Goal: Communication & Community: Share content

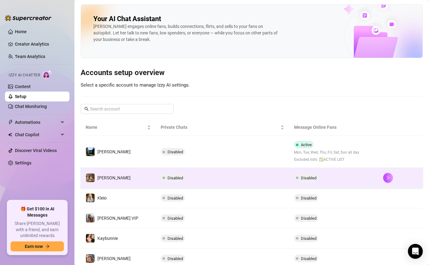
click at [181, 179] on td "Disabled" at bounding box center [223, 178] width 134 height 20
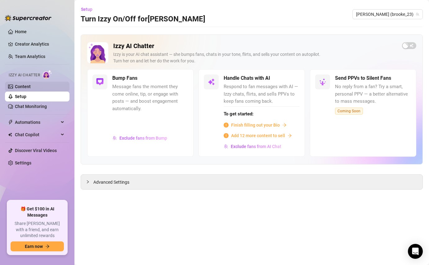
click at [31, 88] on link "Content" at bounding box center [23, 86] width 16 height 5
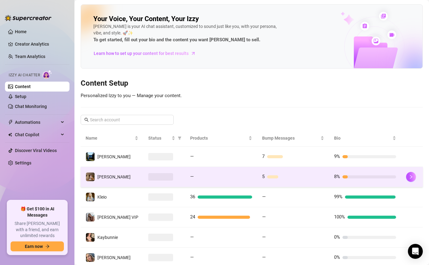
click at [259, 181] on td "5" at bounding box center [293, 177] width 72 height 20
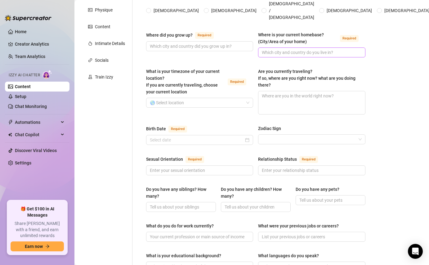
scroll to position [5, 0]
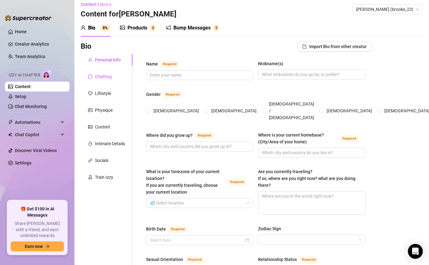
click at [92, 75] on icon "message" at bounding box center [90, 76] width 4 height 4
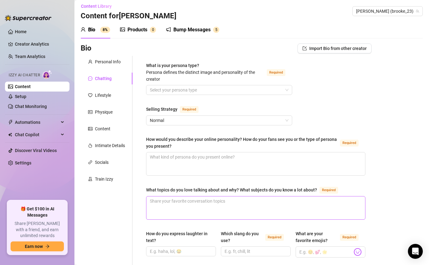
scroll to position [0, 0]
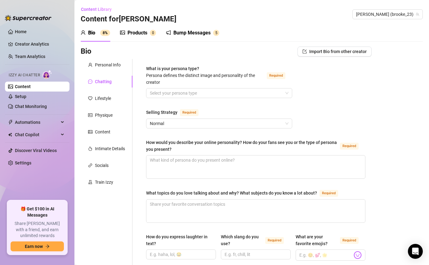
click at [198, 34] on div "Bump Messages" at bounding box center [191, 32] width 37 height 7
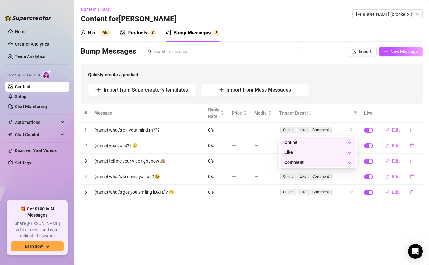
click at [350, 131] on div "Online Like Comment" at bounding box center [318, 130] width 78 height 10
click at [339, 151] on div "Like" at bounding box center [316, 152] width 63 height 7
click at [336, 163] on div "Comment" at bounding box center [316, 162] width 63 height 7
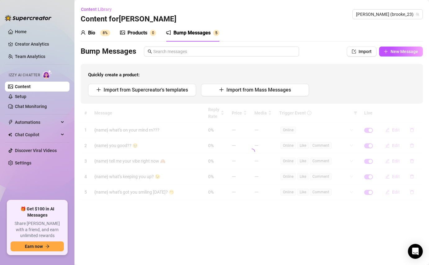
click at [335, 109] on div "# Message Reply Rate Price Media Trigger Event Live 1 {name} what’s on your min…" at bounding box center [252, 152] width 342 height 97
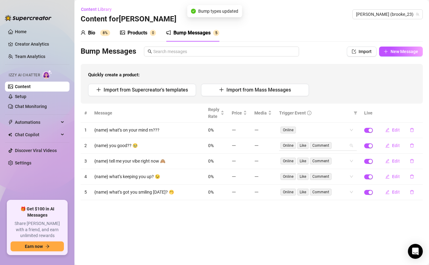
click at [351, 145] on div "Online Like Comment" at bounding box center [318, 146] width 78 height 10
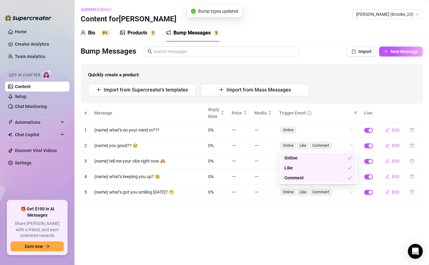
click at [334, 167] on div "Like" at bounding box center [316, 167] width 63 height 7
click at [332, 180] on div "Comment" at bounding box center [316, 177] width 63 height 7
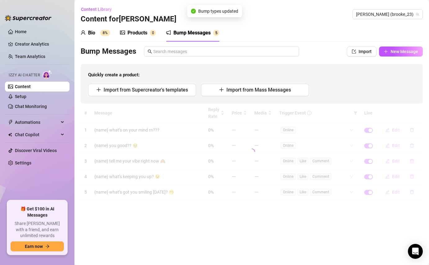
click at [333, 107] on div "# Message Reply Rate Price Media Trigger Event Live 1 {name} what’s on your min…" at bounding box center [252, 152] width 342 height 97
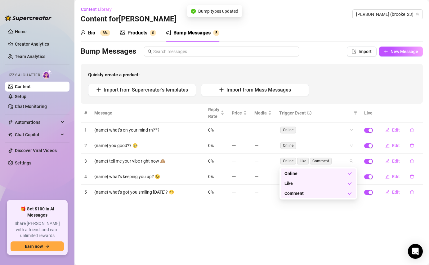
click at [352, 162] on div "Online Like Comment" at bounding box center [318, 161] width 78 height 10
click at [333, 186] on div "Like" at bounding box center [316, 183] width 63 height 7
click at [333, 194] on div "Comment" at bounding box center [316, 193] width 63 height 7
click at [337, 112] on div "# Message Reply Rate Price Media Trigger Event Live 1 {name} what’s on your min…" at bounding box center [252, 152] width 342 height 97
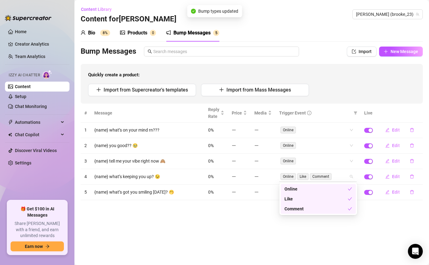
click at [353, 177] on div "Online Like Comment" at bounding box center [318, 177] width 78 height 10
click at [347, 196] on div "Like" at bounding box center [316, 199] width 63 height 7
click at [340, 209] on div "Comment" at bounding box center [316, 208] width 63 height 7
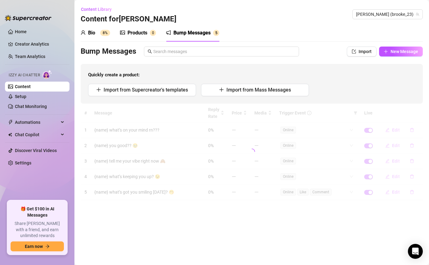
click at [325, 233] on main "Content Library Content for [PERSON_NAME] (brooke_23) Bio 8% Products 0 Bump Me…" at bounding box center [251, 132] width 355 height 265
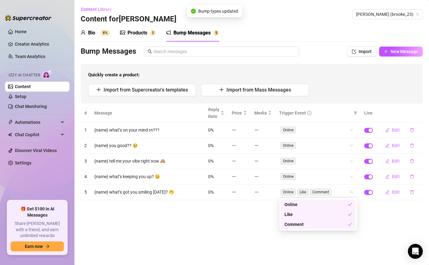
click at [348, 190] on div "Online Like Comment" at bounding box center [315, 192] width 69 height 9
click at [335, 215] on div "Like" at bounding box center [316, 214] width 63 height 7
click at [330, 228] on div "Comment" at bounding box center [318, 224] width 75 height 10
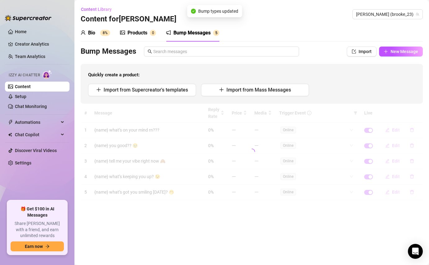
click at [380, 219] on main "Content Library Content for [PERSON_NAME] (brooke_23) Bio 8% Products 0 Bump Me…" at bounding box center [251, 132] width 355 height 265
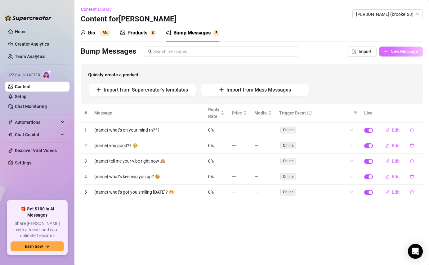
click at [392, 53] on span "New Message" at bounding box center [405, 51] width 28 height 5
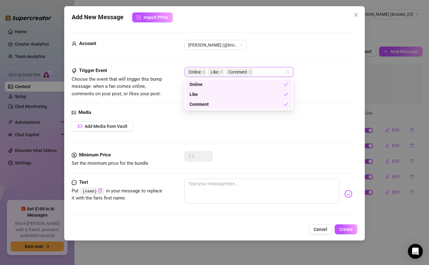
click at [249, 70] on span "Comment" at bounding box center [240, 71] width 28 height 7
click at [250, 73] on icon "close" at bounding box center [250, 71] width 3 height 3
click at [222, 72] on icon "close" at bounding box center [221, 71] width 3 height 3
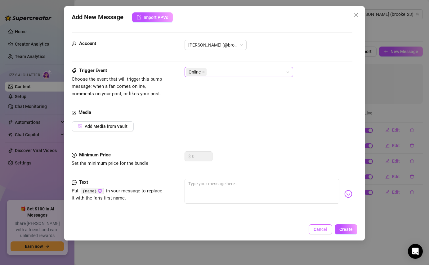
click at [320, 230] on span "Cancel" at bounding box center [321, 229] width 14 height 5
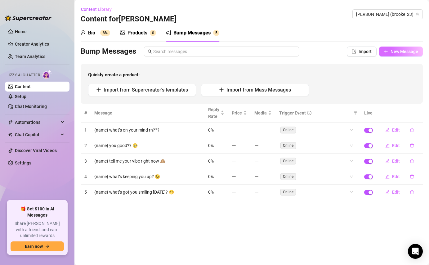
click at [389, 52] on button "New Message" at bounding box center [401, 52] width 44 height 10
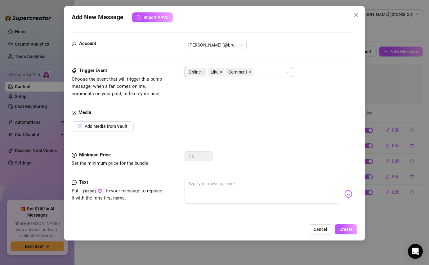
click at [221, 72] on icon "close" at bounding box center [221, 72] width 2 height 2
click at [232, 71] on icon "close" at bounding box center [232, 71] width 3 height 3
click at [215, 190] on textarea at bounding box center [262, 191] width 155 height 25
paste textarea "{name} what are you up to this second?"
type textarea "{name} what are you up to this second?"
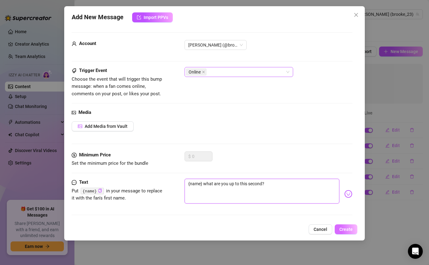
type textarea "{name} what are you up to this second?"
click at [348, 232] on span "Create" at bounding box center [346, 229] width 13 height 5
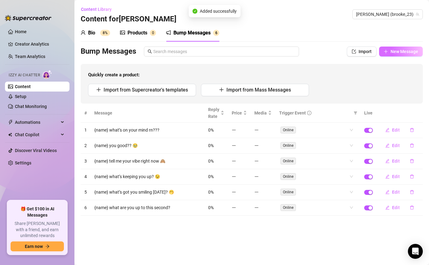
click at [391, 53] on span "New Message" at bounding box center [405, 51] width 28 height 5
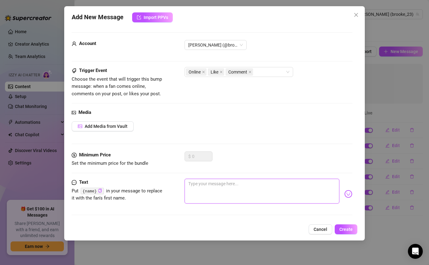
click at [202, 194] on textarea at bounding box center [262, 191] width 155 height 25
paste textarea "{name} you miss me?? 😘"
type textarea "{name} you miss me?? 😘"
click at [241, 184] on textarea "{name} you miss me?? 😘" at bounding box center [262, 191] width 155 height 25
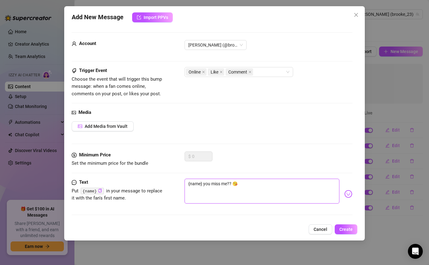
type textarea "{name} you miss me??"
paste textarea "🥹"
type textarea "{name} you miss me?? 🥹"
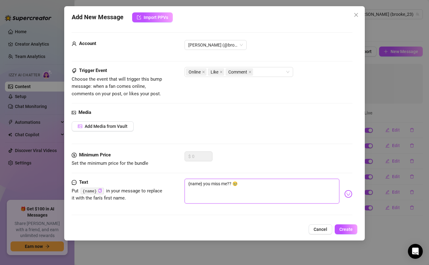
click at [203, 182] on textarea "{name} you miss me?? 🥹" at bounding box center [262, 191] width 155 height 25
type textarea "{name} you miss me?? 🥹"
type textarea "{name} d you miss me?? 🥹"
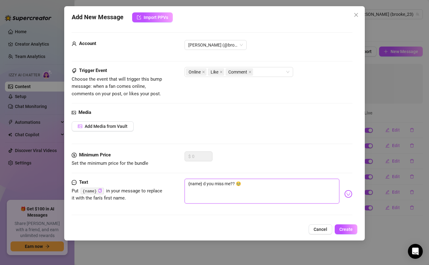
type textarea "{name} di you miss me?? 🥹"
type textarea "{name} did you miss me?? 🥹"
click at [348, 232] on button "Create" at bounding box center [346, 229] width 23 height 10
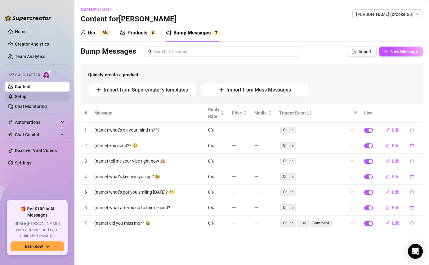
click at [26, 98] on link "Setup" at bounding box center [20, 96] width 11 height 5
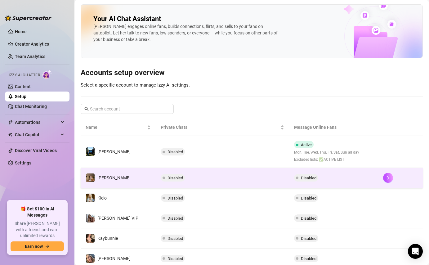
click at [267, 179] on td "Disabled" at bounding box center [223, 178] width 134 height 20
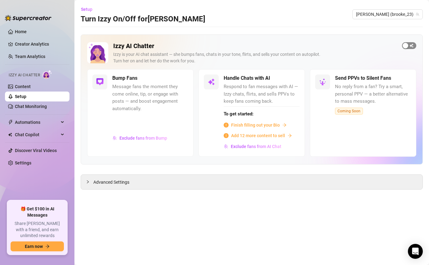
click at [411, 45] on span "button" at bounding box center [409, 45] width 14 height 7
click at [144, 183] on div "Advanced Settings" at bounding box center [252, 182] width 342 height 15
click at [117, 177] on div "Advanced Settings" at bounding box center [252, 182] width 342 height 15
click at [115, 185] on span "Advanced Settings" at bounding box center [111, 182] width 36 height 7
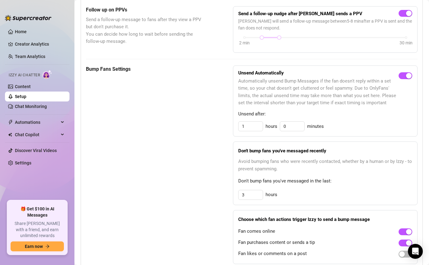
scroll to position [290, 0]
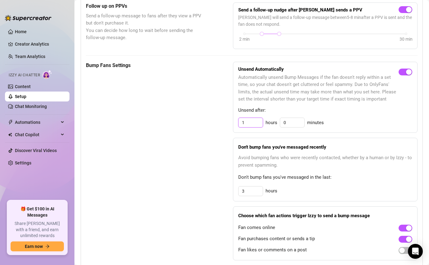
drag, startPoint x: 248, startPoint y: 122, endPoint x: 239, endPoint y: 121, distance: 8.8
click at [239, 121] on input "1" at bounding box center [251, 122] width 24 height 9
type input "2"
click at [325, 176] on span "Don't bump fans you've messaged in the last:" at bounding box center [325, 177] width 174 height 7
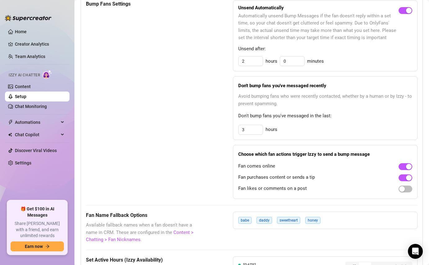
scroll to position [357, 0]
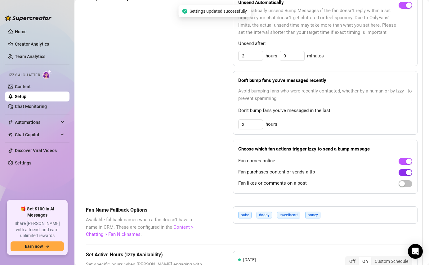
click at [406, 171] on div "button" at bounding box center [409, 173] width 6 height 6
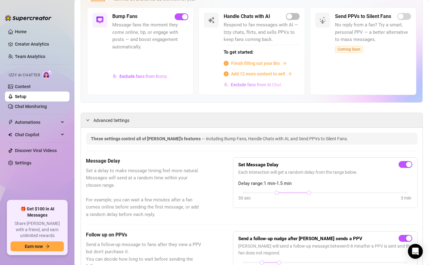
scroll to position [146, 0]
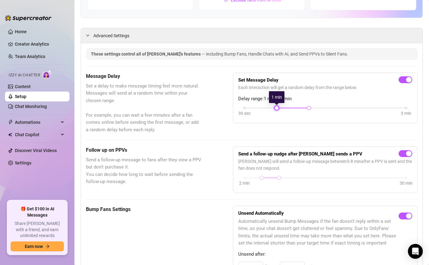
click at [276, 106] on div at bounding box center [276, 107] width 3 height 3
drag, startPoint x: 261, startPoint y: 175, endPoint x: 276, endPoint y: 176, distance: 14.9
click at [276, 176] on div "Send a follow-up nudge after [PERSON_NAME] sends a PPV [PERSON_NAME] will send …" at bounding box center [325, 170] width 174 height 36
drag, startPoint x: 279, startPoint y: 176, endPoint x: 286, endPoint y: 175, distance: 6.9
click at [286, 176] on div at bounding box center [284, 177] width 3 height 3
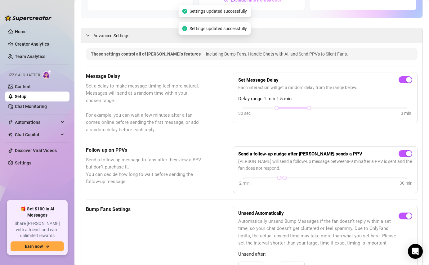
click at [218, 117] on div "Message Delay Set a delay to make message timing feel more natural. Messages wi…" at bounding box center [252, 103] width 332 height 61
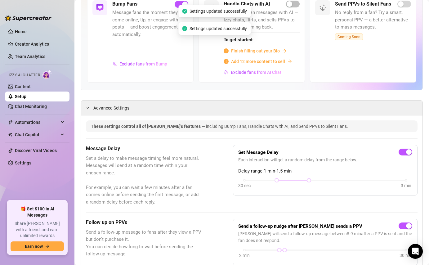
scroll to position [0, 0]
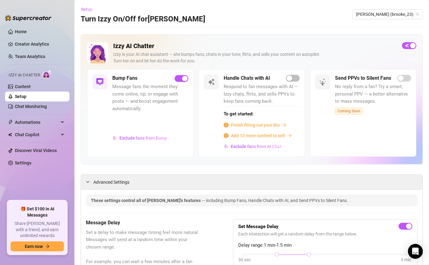
click at [86, 10] on span "Setup" at bounding box center [86, 9] width 11 height 5
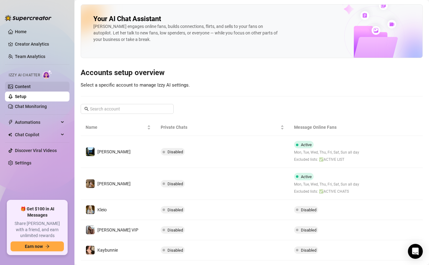
click at [31, 89] on link "Content" at bounding box center [23, 86] width 16 height 5
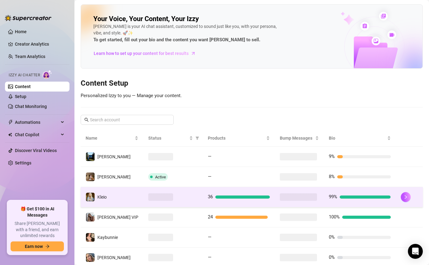
click at [130, 202] on td "Kleio" at bounding box center [112, 197] width 63 height 20
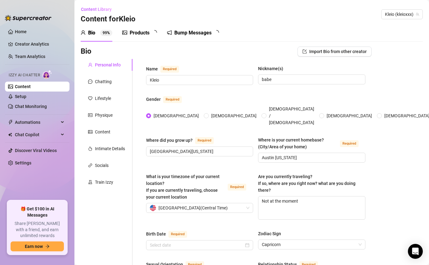
radio input "true"
type input "[DATE]"
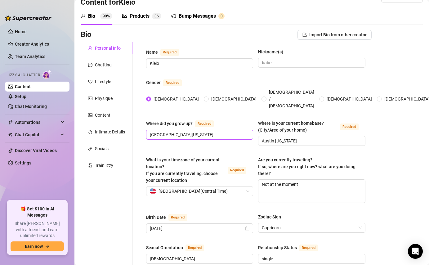
scroll to position [18, 0]
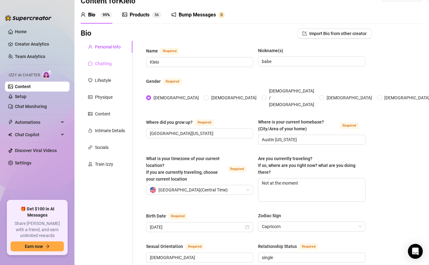
click at [111, 68] on div "Chatting" at bounding box center [107, 64] width 52 height 12
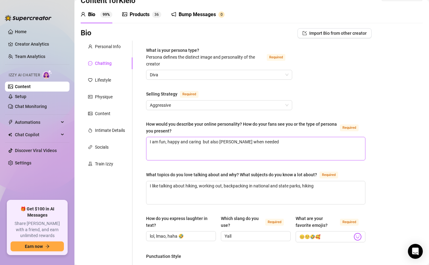
scroll to position [0, 0]
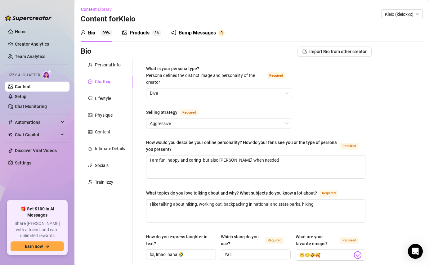
click at [187, 34] on div "Bump Messages" at bounding box center [197, 32] width 37 height 7
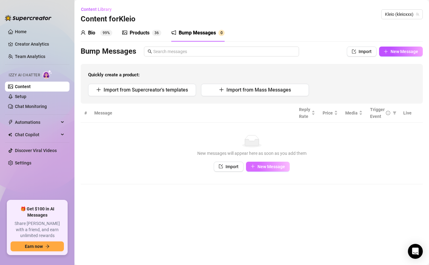
click at [264, 169] on span "New Message" at bounding box center [272, 166] width 28 height 5
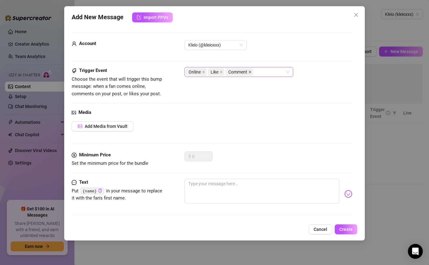
click at [250, 73] on icon "close" at bounding box center [250, 71] width 3 height 3
click at [222, 72] on icon "close" at bounding box center [221, 72] width 2 height 2
click at [229, 182] on textarea at bounding box center [262, 191] width 155 height 25
paste textarea "name} where’s your head at [GEOGRAPHIC_DATA]?"
type textarea "name} where’s your head at [GEOGRAPHIC_DATA]?"
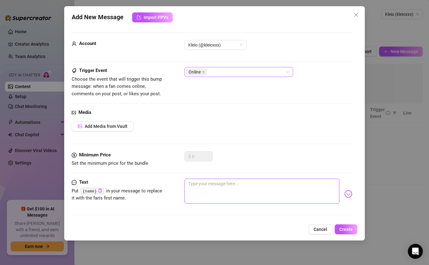
type textarea "name} where’s your head at [GEOGRAPHIC_DATA]?"
type textarea "name} where’s your head at rn??"
click at [349, 234] on button "Create" at bounding box center [346, 229] width 23 height 10
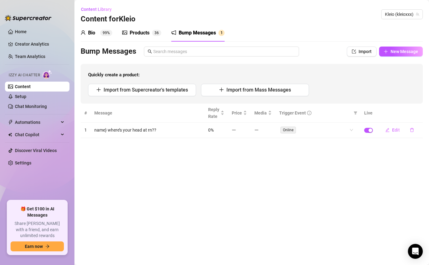
click at [264, 170] on main "Content Library Content for [PERSON_NAME] (kleioxxx) Bio 99% Products 3 6 Bump …" at bounding box center [251, 132] width 355 height 265
click at [389, 128] on icon "edit" at bounding box center [387, 130] width 4 height 4
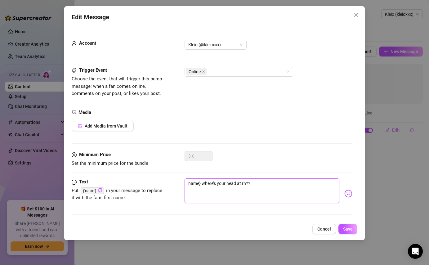
click at [188, 185] on textarea "name} where’s your head at rn??" at bounding box center [262, 190] width 155 height 25
type textarea "{name} where’s your head at rn??"
click at [352, 223] on div "Edit Message Account Kleio (@kleioxxx) Trigger Event Choose the event that will…" at bounding box center [214, 123] width 300 height 234
click at [352, 228] on span "Save" at bounding box center [348, 229] width 10 height 5
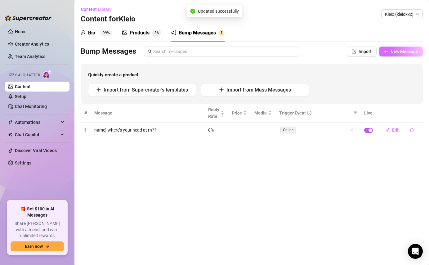
click at [400, 55] on button "New Message" at bounding box center [401, 52] width 44 height 10
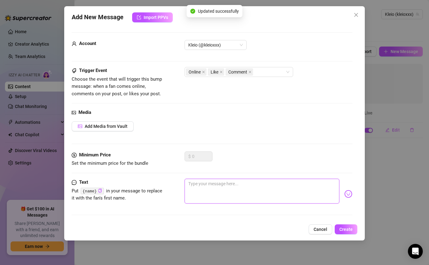
click at [281, 185] on textarea at bounding box center [262, 191] width 155 height 25
click at [201, 187] on textarea at bounding box center [262, 191] width 155 height 25
paste textarea "{name} what’s the mood like over there?"
type textarea "{name} what’s the mood like over there?"
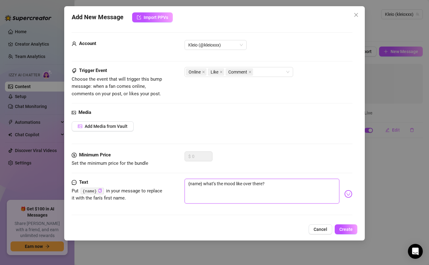
click at [219, 182] on textarea "{name} what’s the mood like over there?" at bounding box center [262, 191] width 155 height 25
type textarea "{name} what’s y mood like over there?"
type textarea "{name} what’s yo mood like over there?"
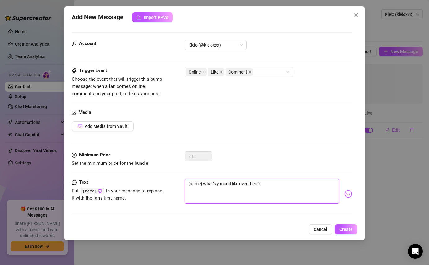
type textarea "{name} what’s yo mood like over there?"
type textarea "{name} what’s you mood like over there?"
type textarea "{name} what’s your mood like over there?"
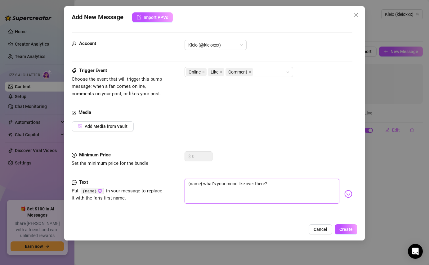
drag, startPoint x: 246, startPoint y: 183, endPoint x: 266, endPoint y: 184, distance: 19.9
click at [266, 184] on textarea "{name} what’s your mood like over there?" at bounding box center [262, 191] width 155 height 25
type textarea "{name} what’s your mood like t?"
type textarea "{name} what’s your mood like to?"
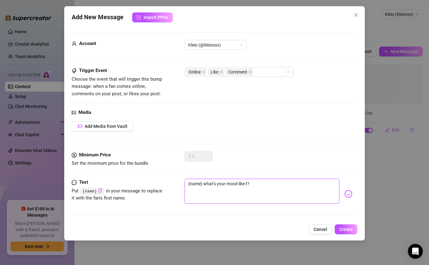
type textarea "{name} what’s your mood like to?"
type textarea "{name} what’s your mood like [PERSON_NAME]?"
type textarea "{name} what’s your mood like toda?"
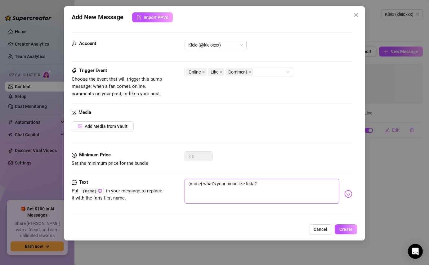
type textarea "{name} what’s your mood like [DATE]?"
click at [297, 186] on textarea "{name} what’s your mood like [DATE]?" at bounding box center [262, 191] width 155 height 25
type textarea "{name} what’s your mood like [DATE]?"
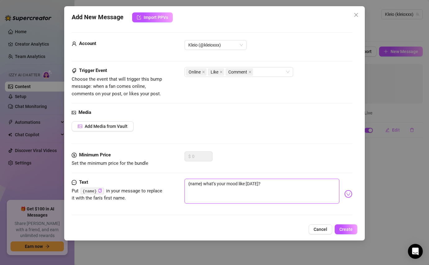
type textarea "{name} what’s your mood like [DATE]? 🥰"
click at [348, 227] on span "Create" at bounding box center [346, 229] width 13 height 5
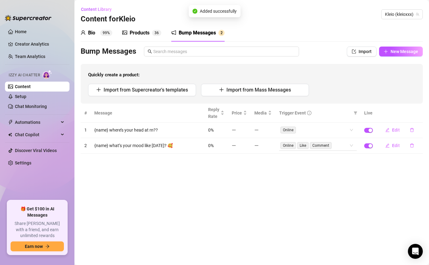
click at [331, 146] on span "Comment" at bounding box center [321, 145] width 22 height 7
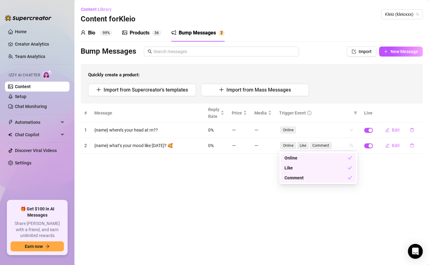
click at [354, 146] on div "Online Like Comment" at bounding box center [318, 146] width 78 height 10
click at [332, 169] on div "Like" at bounding box center [316, 167] width 63 height 7
click at [332, 177] on div "Comment" at bounding box center [316, 177] width 63 height 7
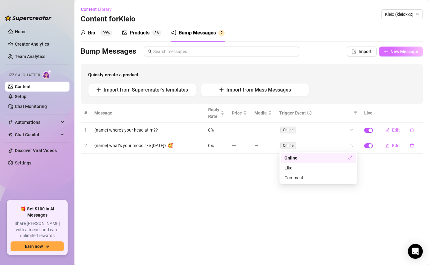
click at [399, 53] on span "New Message" at bounding box center [405, 51] width 28 height 5
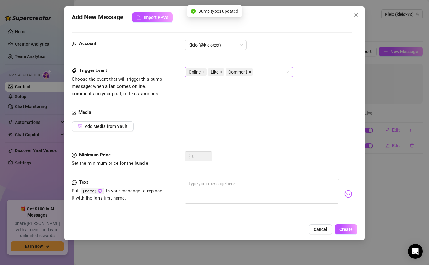
click at [251, 71] on icon "close" at bounding box center [250, 71] width 3 height 3
click at [221, 72] on icon "close" at bounding box center [221, 71] width 3 height 3
click at [212, 191] on textarea at bounding box center [262, 191] width 155 height 25
paste textarea "{name} what’s distracting you rn? 👀"
type textarea "{name} what’s distracting you rn? 👀"
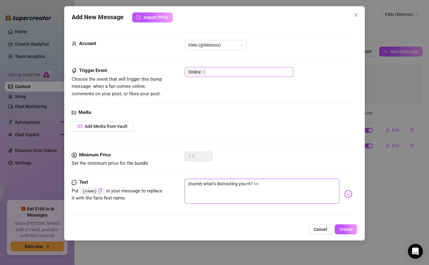
type textarea "{name} what’s distracting you rn? 👀"
click at [261, 182] on textarea "{name} what’s distracting you rn? 👀" at bounding box center [262, 191] width 155 height 25
type textarea "{name} what’s distracting you rn?"
paste textarea "☺️"
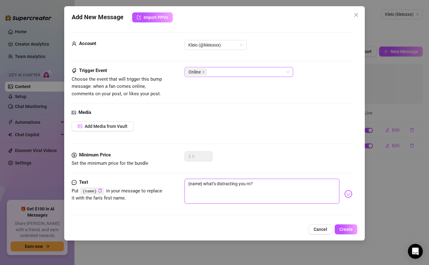
type textarea "{name} what’s distracting you rn? ☺️"
click at [350, 231] on span "Create" at bounding box center [346, 229] width 13 height 5
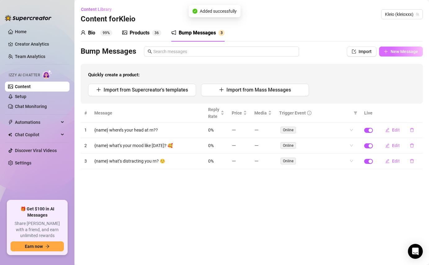
click at [389, 50] on button "New Message" at bounding box center [401, 52] width 44 height 10
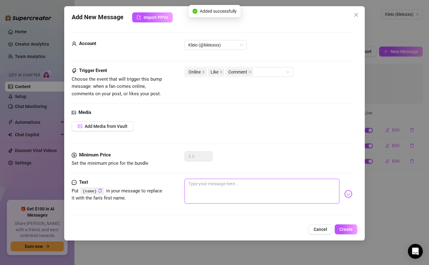
click at [290, 202] on textarea at bounding box center [262, 191] width 155 height 25
click at [251, 72] on icon "close" at bounding box center [250, 72] width 2 height 2
click at [222, 72] on icon "close" at bounding box center [221, 72] width 2 height 2
click at [240, 183] on textarea at bounding box center [262, 191] width 155 height 25
paste textarea "{name} what’s your plan tonight?"
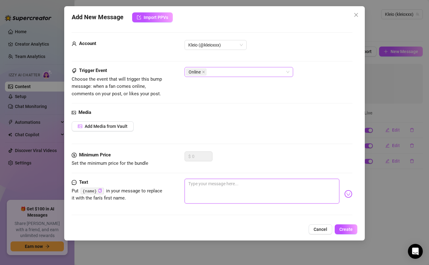
type textarea "{name} what’s your plan tonight?"
type textarea "{name} what’s your plan tonight"
type textarea "{name} what’s your plan tonigh"
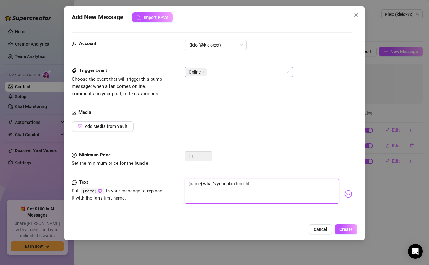
type textarea "{name} what’s your plan tonigh"
type textarea "{name} what’s your plan tonig"
type textarea "{name} what’s your plan [PERSON_NAME]"
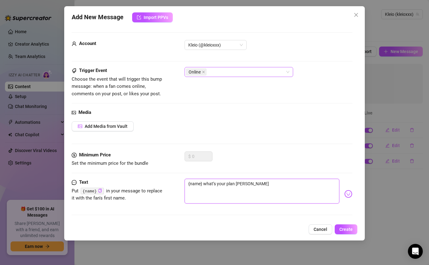
type textarea "{name} what’s your plan ton"
type textarea "{name} what’s your plan to"
type textarea "{name} what’s your plan [PERSON_NAME]"
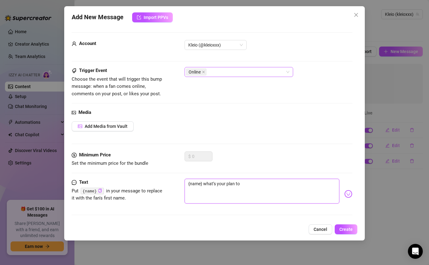
type textarea "{name} what’s your plan [PERSON_NAME]"
type textarea "{name} what’s your plan toda"
type textarea "{name} what’s your plan [DATE]"
type textarea "{name} what’s your plan [DATE]?"
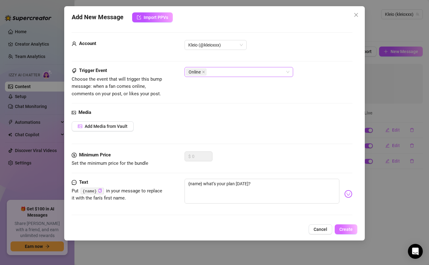
click at [345, 227] on span "Create" at bounding box center [346, 229] width 13 height 5
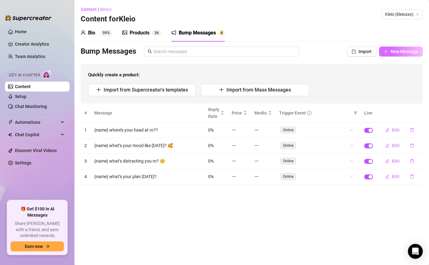
click at [410, 50] on span "New Message" at bounding box center [405, 51] width 28 height 5
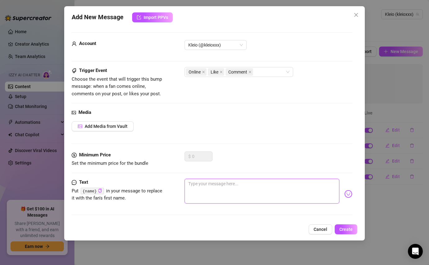
click at [204, 194] on textarea at bounding box center [262, 191] width 155 height 25
paste textarea "{name} how’s your night going so far? 🌌"
type textarea "{name} how’s your night going so far? 🌌"
type textarea "{name}, how’s your night going so far? 🌌"
click at [271, 183] on textarea "{name}, how’s your night going so far? 🌌" at bounding box center [262, 191] width 155 height 25
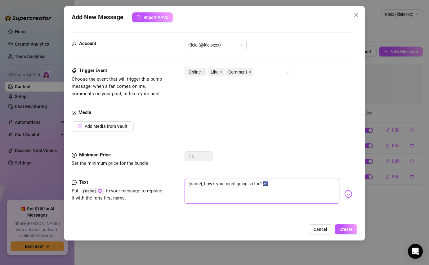
type textarea "{name}, how’s your night going so far?"
type textarea "{name}, how’s your night going so far? 🥰"
click at [345, 232] on button "Create" at bounding box center [346, 229] width 23 height 10
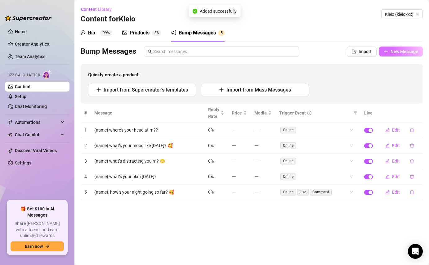
click at [395, 50] on span "New Message" at bounding box center [405, 51] width 28 height 5
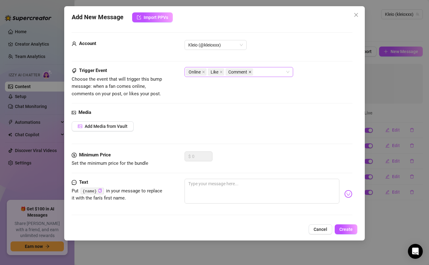
click at [250, 70] on icon "close" at bounding box center [250, 71] width 3 height 3
click at [222, 71] on icon "close" at bounding box center [221, 71] width 3 height 3
click at [219, 191] on textarea at bounding box center [262, 191] width 155 height 25
paste textarea "{name} what’s keeping you busy?"
type textarea "{name} what’s keeping you busy?"
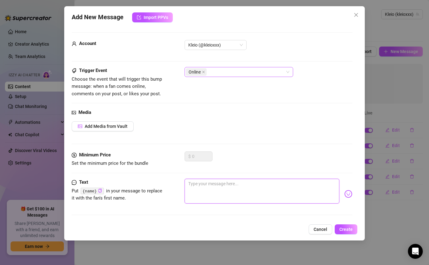
type textarea "{name} what’s keeping you busy?"
type textarea "{name} what’s keeping you busy ?"
type textarea "{name} what’s keeping you busy r?"
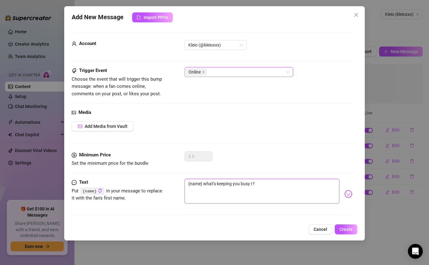
type textarea "{name} what’s keeping you busy rn?"
type textarea "{name}, what’s keeping you busy rn?"
click at [282, 187] on textarea "{name}, what’s keeping you busy rn?" at bounding box center [262, 191] width 155 height 25
type textarea "{name}, what’s keeping you busy rn?"
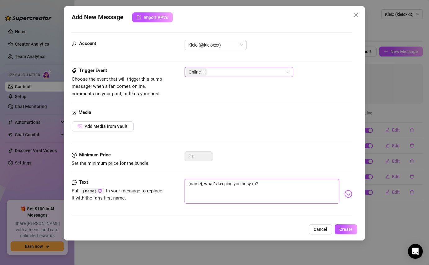
click at [272, 185] on textarea "{name}, what’s keeping you busy rn?" at bounding box center [262, 191] width 155 height 25
type textarea "{name}, what’s keeping you busy rn?"
type textarea "{name}, what’s keeping you busy rn? 😊"
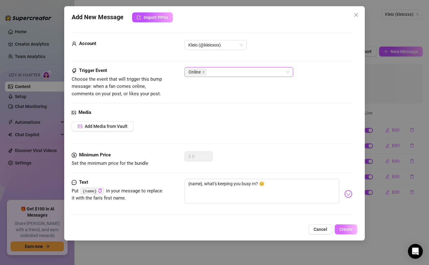
click at [345, 232] on span "Create" at bounding box center [346, 229] width 13 height 5
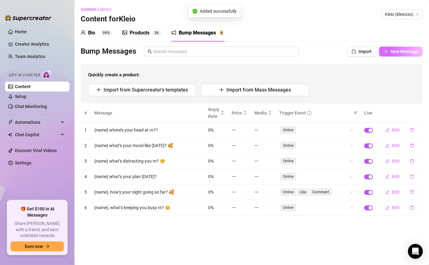
click at [403, 49] on span "New Message" at bounding box center [405, 51] width 28 height 5
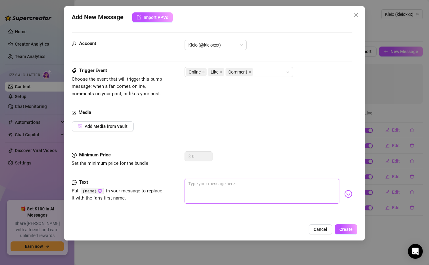
click at [203, 191] on textarea at bounding box center [262, 191] width 155 height 25
type textarea "P"
type textarea "Ps"
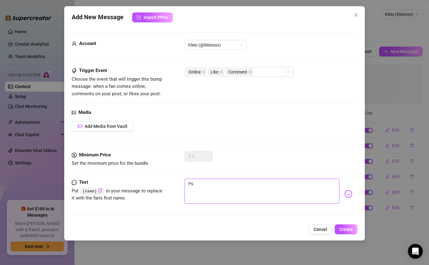
type textarea "Pss"
type textarea "Psss"
type textarea "Pssss"
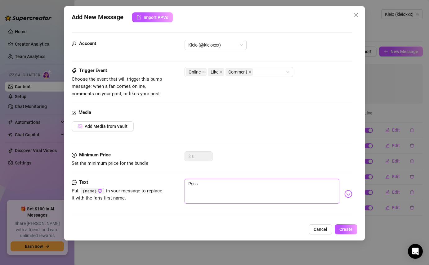
type textarea "Pssss"
type textarea "Psssst"
type textarea "Psssst."
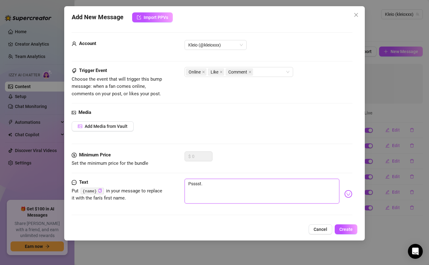
type textarea "Psssst.."
type textarea "Psssst..."
type textarea "Psssst...."
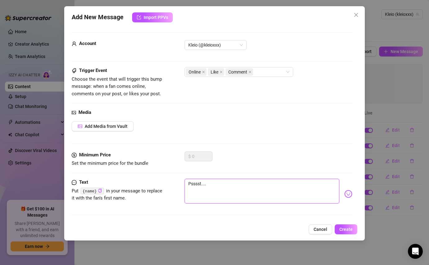
type textarea "Psssst....."
type textarea "Psssst.....{"
type textarea "Psssst.....{n"
type textarea "Psssst.....{na"
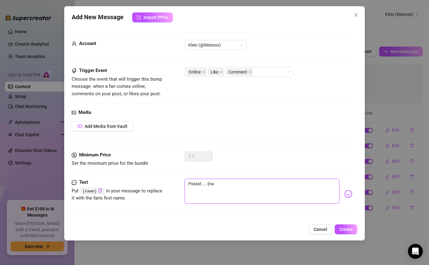
type textarea "Psssst.....{nam"
type textarea "Psssst.....{name"
type textarea "Psssst.....{name}"
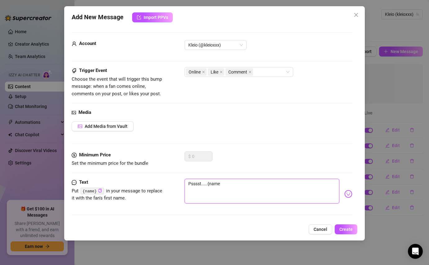
type textarea "Psssst.....{name}"
type textarea "Psssst.....{name}?"
type textarea "Psssst.....{name}??"
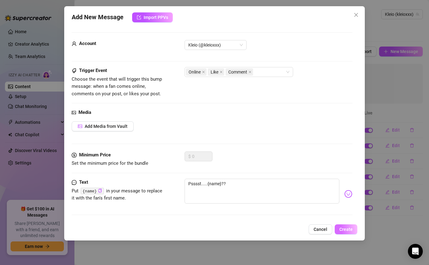
click at [346, 228] on span "Create" at bounding box center [346, 229] width 13 height 5
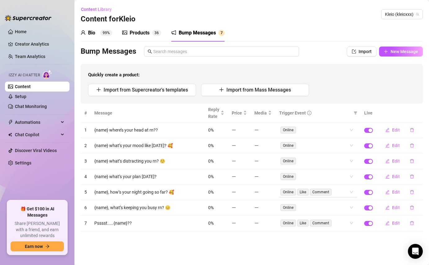
click at [352, 194] on div "Online Like Comment" at bounding box center [318, 192] width 78 height 10
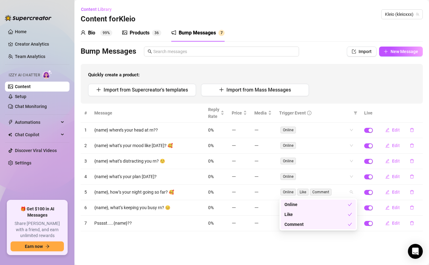
click at [310, 214] on div "Like" at bounding box center [316, 214] width 63 height 7
click at [309, 224] on div "Comment" at bounding box center [316, 224] width 63 height 7
click at [313, 254] on main "Content Library Content for [PERSON_NAME] (kleioxxx) Bio 99% Products 3 6 Bump …" at bounding box center [251, 132] width 355 height 265
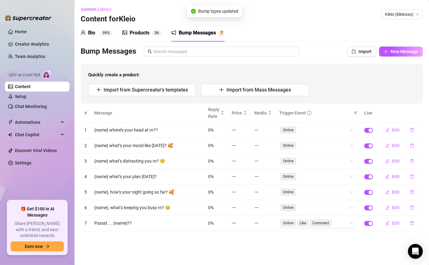
click at [353, 221] on div "Online Like Comment" at bounding box center [318, 223] width 78 height 10
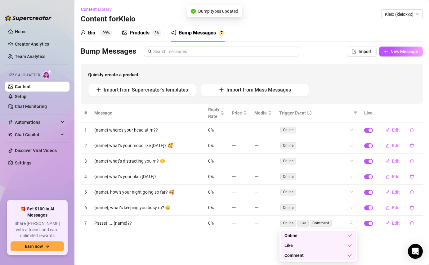
click at [320, 247] on div "Like" at bounding box center [316, 245] width 63 height 7
click at [320, 256] on div "Comment" at bounding box center [316, 255] width 63 height 7
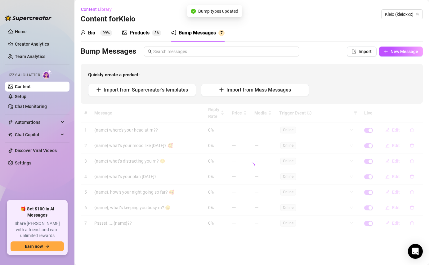
click at [381, 238] on main "Content Library Content for [PERSON_NAME] (kleioxxx) Bio 99% Products 3 6 Bump …" at bounding box center [251, 132] width 355 height 265
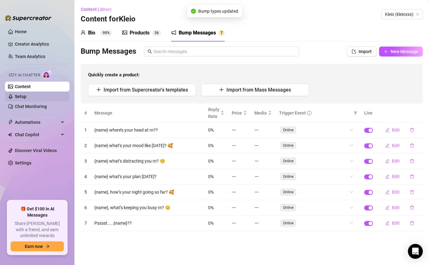
click at [25, 97] on link "Setup" at bounding box center [20, 96] width 11 height 5
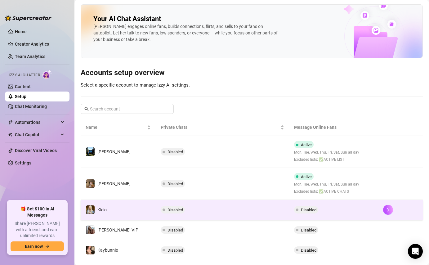
click at [251, 215] on td "Disabled" at bounding box center [223, 210] width 134 height 20
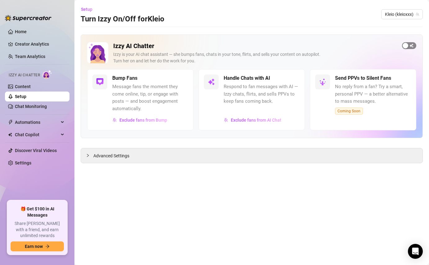
click at [408, 46] on div "button" at bounding box center [406, 46] width 6 height 6
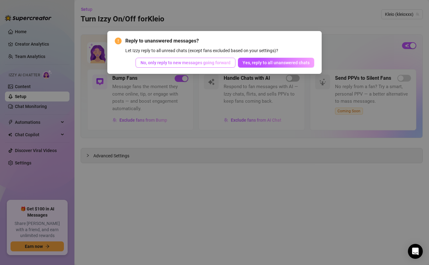
click at [222, 65] on button "No, only reply to new messages going forward" at bounding box center [186, 63] width 100 height 10
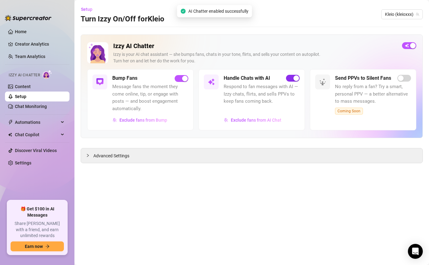
click at [291, 80] on span "button" at bounding box center [293, 78] width 14 height 7
click at [139, 122] on span "Exclude fans from Bump" at bounding box center [143, 120] width 48 height 5
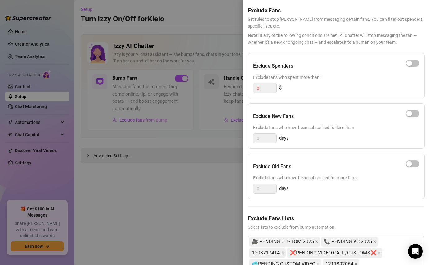
scroll to position [39, 0]
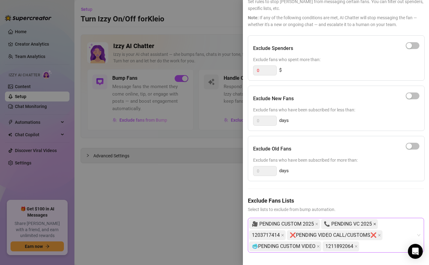
click at [374, 224] on icon "close" at bounding box center [375, 224] width 2 height 2
click at [316, 223] on icon "close" at bounding box center [316, 224] width 3 height 3
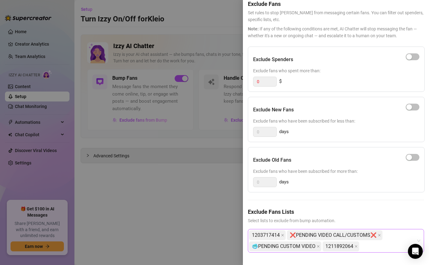
scroll to position [28, 0]
click at [281, 236] on icon "close" at bounding box center [282, 235] width 2 height 2
click at [355, 245] on icon "close" at bounding box center [356, 246] width 3 height 3
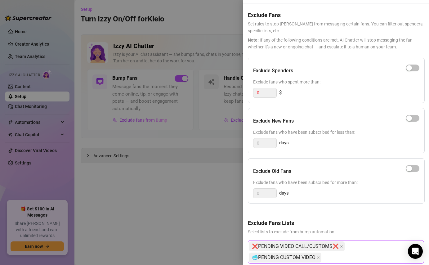
click at [190, 13] on div at bounding box center [214, 132] width 429 height 265
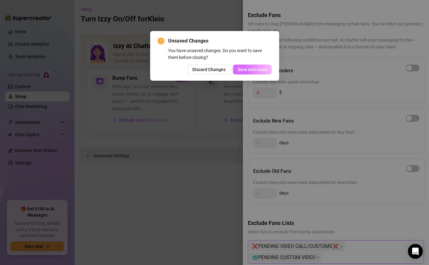
click at [246, 67] on span "Save and close" at bounding box center [252, 69] width 29 height 5
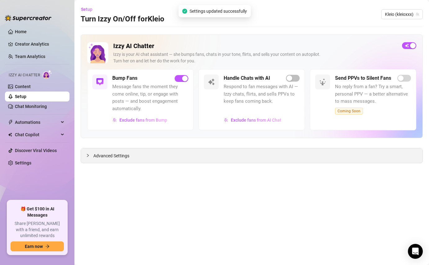
click at [98, 156] on span "Advanced Settings" at bounding box center [111, 155] width 36 height 7
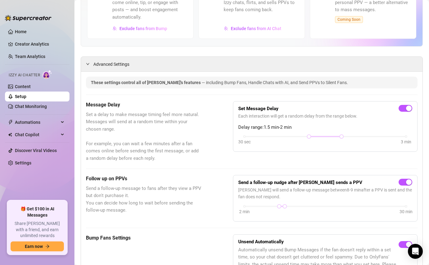
scroll to position [98, 0]
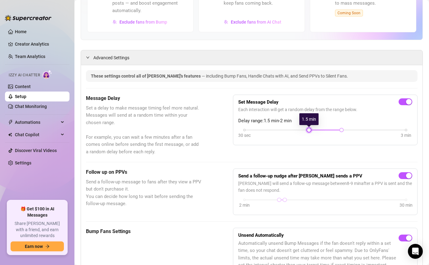
click at [310, 130] on div at bounding box center [309, 129] width 3 height 3
click at [286, 199] on div at bounding box center [284, 199] width 3 height 3
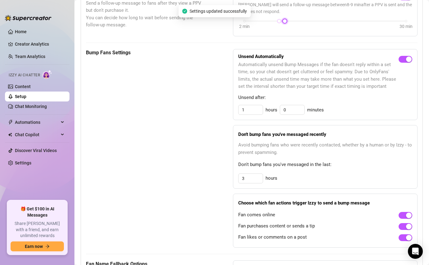
scroll to position [278, 0]
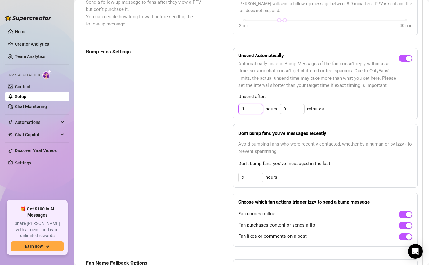
drag, startPoint x: 249, startPoint y: 112, endPoint x: 228, endPoint y: 110, distance: 20.9
click at [228, 110] on div "Bump Fans Settings Unsend Automatically Automatically unsend Bump Messages if t…" at bounding box center [252, 147] width 332 height 199
type input "2"
click at [328, 150] on span "Avoid bumping fans who were recently contacted, whether by a human or by Izzy -…" at bounding box center [325, 148] width 174 height 15
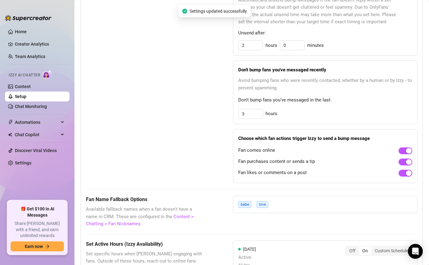
scroll to position [403, 0]
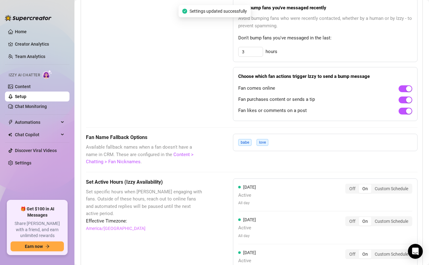
click at [408, 104] on div at bounding box center [406, 100] width 14 height 10
click at [407, 100] on div "button" at bounding box center [409, 100] width 6 height 6
click at [407, 111] on div "button" at bounding box center [409, 111] width 6 height 6
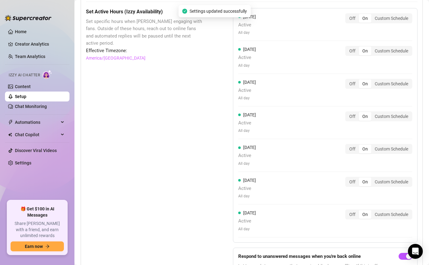
scroll to position [619, 0]
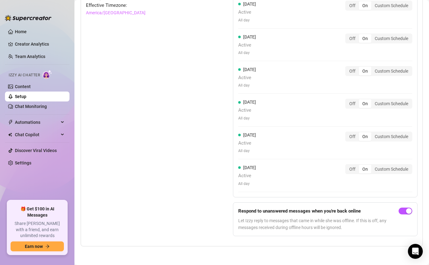
click at [411, 206] on form "Respond to unanswered messages when you're back online Let Izzy reply to messag…" at bounding box center [325, 219] width 185 height 34
click at [411, 209] on div "button" at bounding box center [409, 211] width 6 height 6
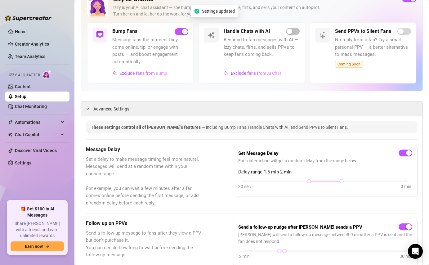
scroll to position [0, 0]
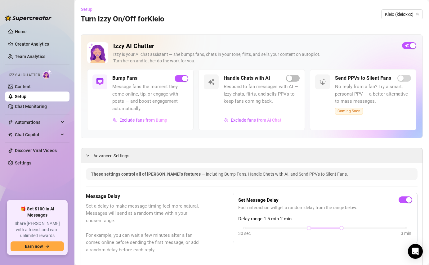
click at [86, 10] on span "Setup" at bounding box center [86, 9] width 11 height 5
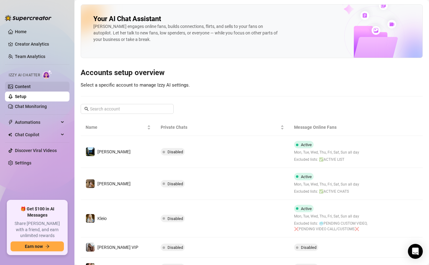
click at [31, 84] on link "Content" at bounding box center [23, 86] width 16 height 5
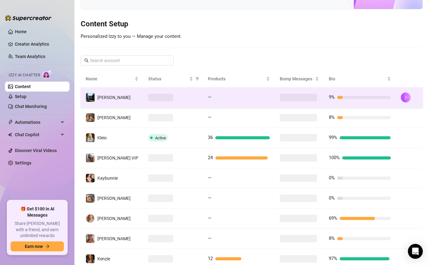
scroll to position [62, 0]
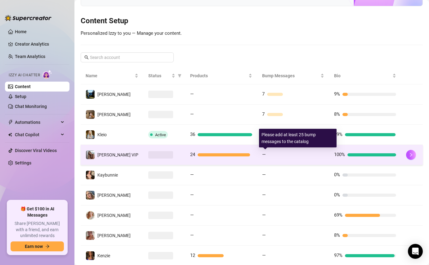
click at [269, 156] on div "—" at bounding box center [293, 154] width 62 height 7
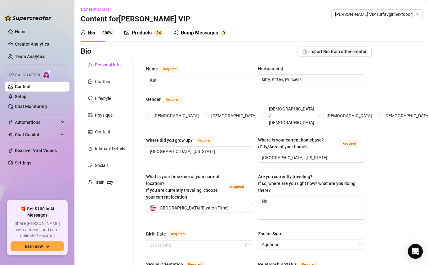
radio input "true"
type input "[DATE]"
click at [197, 33] on div "Bump Messages" at bounding box center [199, 32] width 37 height 7
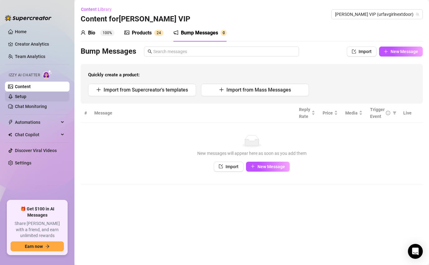
click at [26, 96] on link "Setup" at bounding box center [20, 96] width 11 height 5
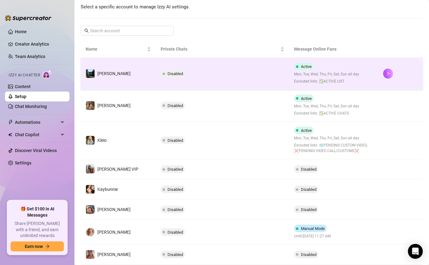
scroll to position [79, 0]
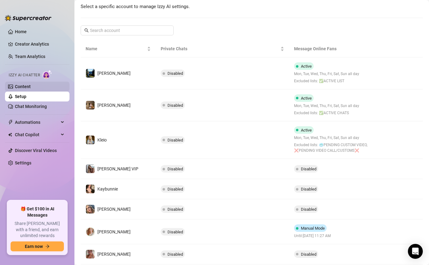
click at [31, 87] on link "Content" at bounding box center [23, 86] width 16 height 5
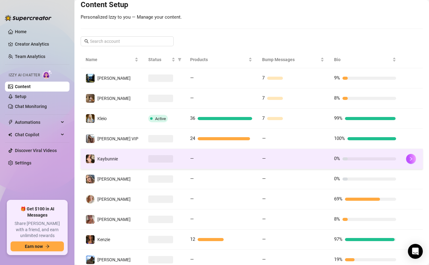
click at [143, 158] on td at bounding box center [164, 159] width 42 height 20
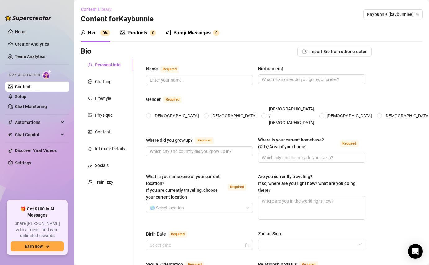
click at [92, 9] on span "Content Library" at bounding box center [96, 9] width 31 height 5
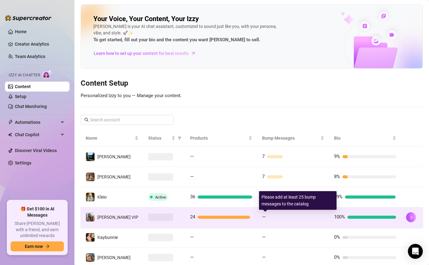
click at [297, 217] on div at bounding box center [296, 217] width 56 height 3
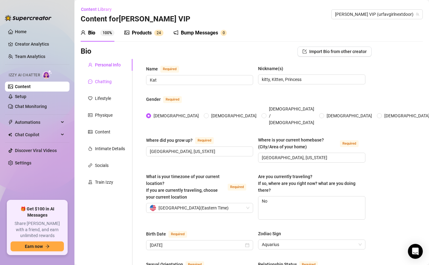
click at [104, 83] on div "Chatting" at bounding box center [103, 81] width 17 height 7
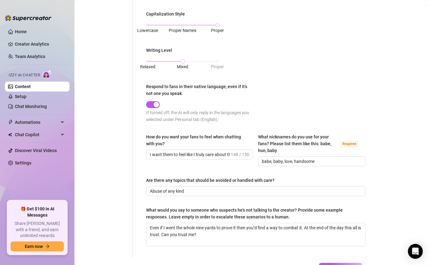
scroll to position [298, 0]
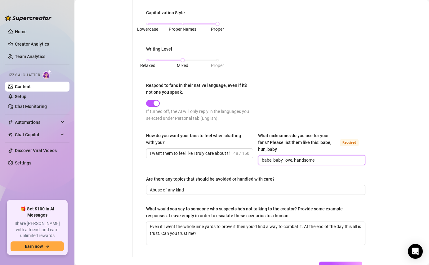
drag, startPoint x: 316, startPoint y: 159, endPoint x: 274, endPoint y: 160, distance: 41.6
click at [274, 160] on input "babe, baby, love, handsome" at bounding box center [311, 160] width 98 height 7
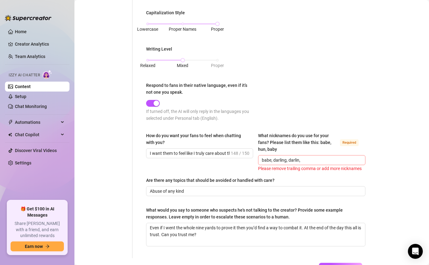
click at [311, 155] on span "babe, darling, darlin," at bounding box center [311, 160] width 107 height 10
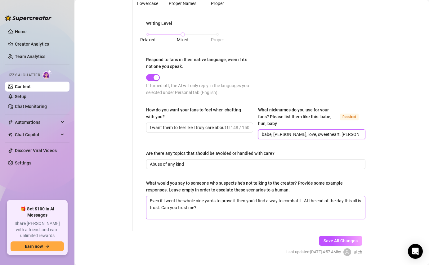
scroll to position [326, 0]
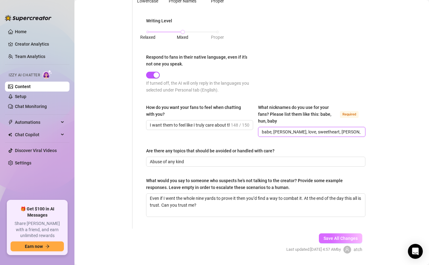
type input "babe, [PERSON_NAME], love, sweetheart, [PERSON_NAME]"
click at [337, 236] on span "Save All Changes" at bounding box center [341, 238] width 34 height 5
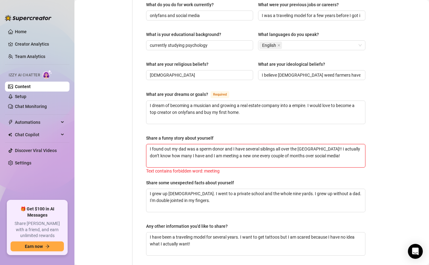
click at [176, 144] on textarea "I found out my dad was a sperm donor and I have several siblings all over the […" at bounding box center [255, 155] width 219 height 23
click at [203, 144] on textarea "I found out my dad was a sperm donor and I have several siblings all over the […" at bounding box center [255, 155] width 219 height 23
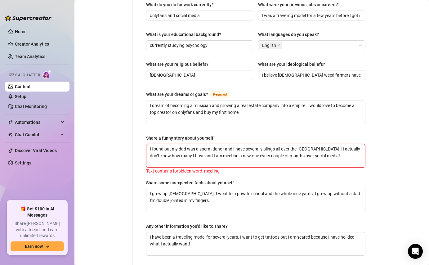
click at [207, 144] on textarea "I found out my dad was a sperm donor and I have several siblings all over the […" at bounding box center [255, 155] width 219 height 23
type textarea "I found out my dad was a sprm donor and I have several siblings all over the [G…"
type textarea "I found out my dad was a sp*rm donor and I have several siblings all over the […"
click at [257, 168] on div "Text contains forbidden word: meeting" at bounding box center [255, 171] width 219 height 7
click at [206, 144] on textarea "I found out my dad was a sp*rm donor and I have several siblings all over the […" at bounding box center [255, 155] width 219 height 23
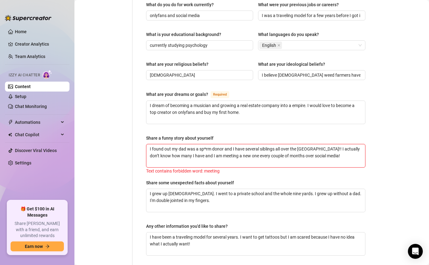
type textarea "I found out my dad was a sprm donor and I have several siblings all over the [G…"
type textarea "I found out my dad was a sperm donor and I have several siblings all over the […"
click at [199, 149] on textarea "I found out my dad was a sperm donor and I have several siblings all over the […" at bounding box center [255, 155] width 219 height 23
type textarea "I found out my dad was a sperm donor and I have several siblings all over the […"
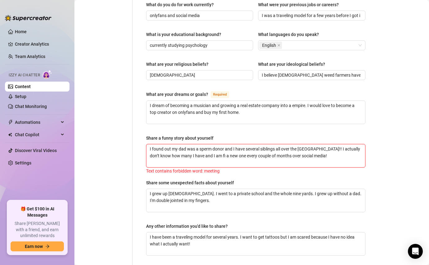
type textarea "I found out my dad was a sperm donor and I have several siblings all over the […"
click at [303, 156] on textarea "I found out my dad was a sperm donor and I have several siblings all over the […" at bounding box center [255, 155] width 219 height 23
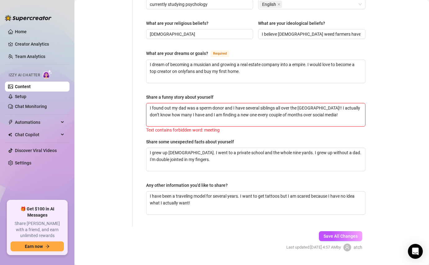
scroll to position [375, 0]
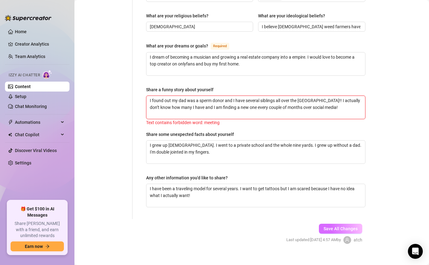
type textarea "I found out my dad was a sperm donor and I have several siblings all over the […"
click at [339, 226] on span "Save All Changes" at bounding box center [341, 228] width 34 height 5
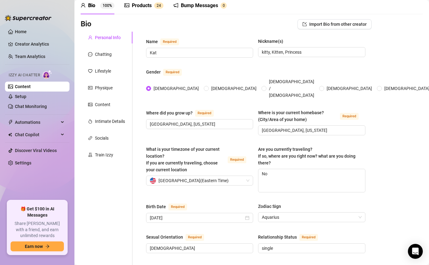
scroll to position [0, 0]
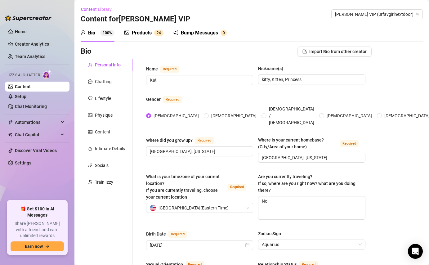
click at [199, 32] on div "Bump Messages" at bounding box center [199, 32] width 37 height 7
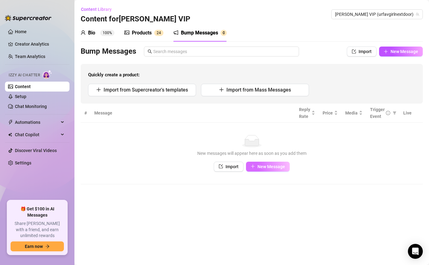
click at [270, 165] on span "New Message" at bounding box center [272, 166] width 28 height 5
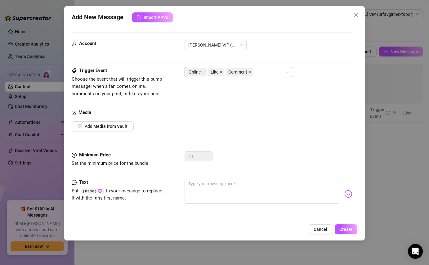
click at [221, 72] on icon "close" at bounding box center [221, 72] width 2 height 2
click at [232, 72] on icon "close" at bounding box center [232, 71] width 3 height 3
click at [210, 193] on textarea at bounding box center [262, 191] width 155 height 25
click at [237, 190] on textarea at bounding box center [262, 191] width 155 height 25
paste textarea "{name} how are you feeling rn? 🥹"
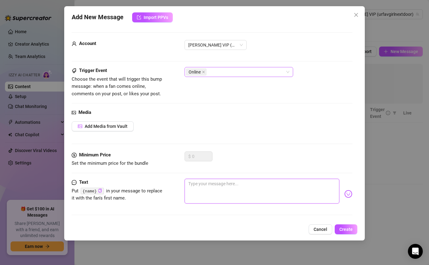
type textarea "{name} how are you feeling rn? 🥹"
click at [270, 184] on textarea "{name} how are you feeling rn? 🥹" at bounding box center [262, 191] width 155 height 25
type textarea "{name} how are you feeling rn?"
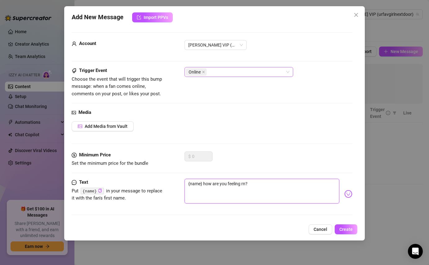
type textarea "{name} how are you feeling rn? 👀"
click at [348, 231] on span "Create" at bounding box center [346, 229] width 13 height 5
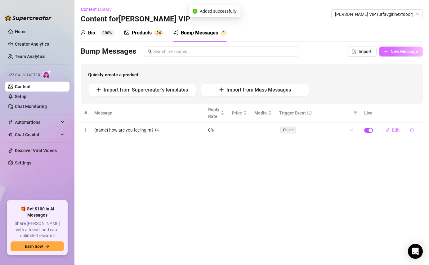
click at [394, 51] on span "New Message" at bounding box center [405, 51] width 28 height 5
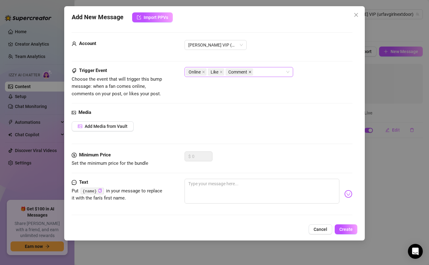
click at [251, 71] on icon "close" at bounding box center [250, 72] width 2 height 2
click at [222, 71] on icon "close" at bounding box center [221, 72] width 2 height 2
click at [225, 193] on textarea at bounding box center [262, 191] width 155 height 25
click at [199, 199] on textarea at bounding box center [262, 191] width 155 height 25
paste textarea "{name} what’s the highlight of your day?"
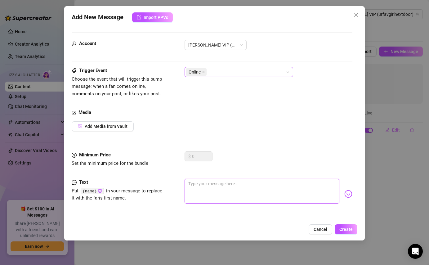
type textarea "{name} what’s the highlight of your day?"
click at [272, 180] on textarea "{name} what’s the highlight of your day?" at bounding box center [262, 191] width 155 height 25
click at [277, 193] on textarea "{name} what’s the highlight of your day?" at bounding box center [262, 191] width 155 height 25
type textarea "{name} what’s the highlight of your day?"
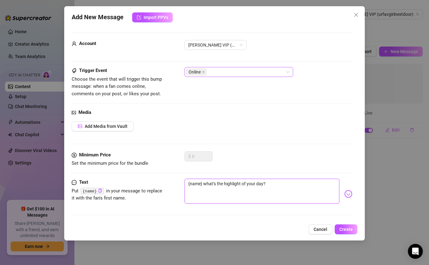
type textarea "{name} what’s the highlight of your day?"
paste textarea "🥰"
type textarea "{name} what’s the highlight of your day? 🥰"
click at [347, 228] on span "Create" at bounding box center [346, 229] width 13 height 5
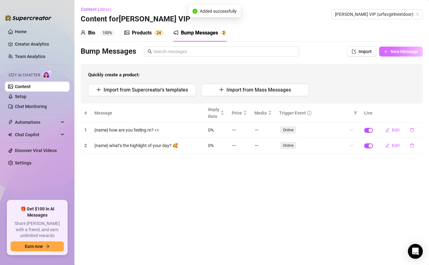
click at [381, 53] on button "New Message" at bounding box center [401, 52] width 44 height 10
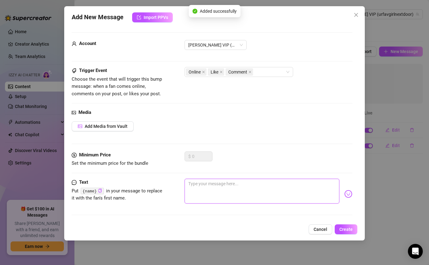
click at [239, 192] on textarea at bounding box center [262, 191] width 155 height 25
click at [217, 186] on textarea at bounding box center [262, 191] width 155 height 25
paste textarea "{name} what are you thinking about rn?"
type textarea "{name} what are you thinking about rn?"
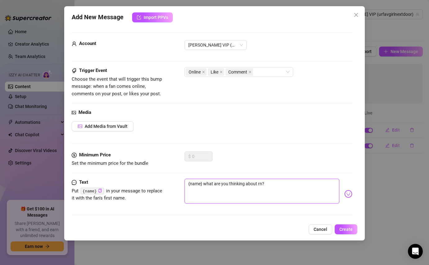
type textarea "{name} what are you thinking about rn?"
click at [282, 183] on textarea "{name} what are you thinking about rn?" at bounding box center [262, 191] width 155 height 25
paste textarea "🤪"
type textarea "{name} what are you thinking about rn?🤪"
click at [250, 73] on icon "close" at bounding box center [250, 72] width 2 height 2
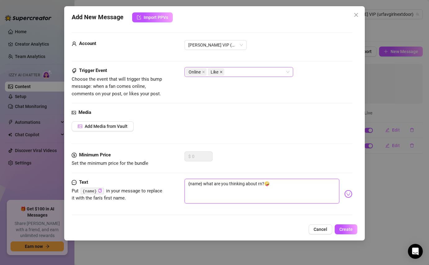
click at [222, 73] on icon "close" at bounding box center [221, 71] width 3 height 3
type textarea "{name} what are you thinking about rn?🤪"
click at [342, 223] on div "Add New Message Import PPVs Account [PERSON_NAME] VIP (@urfavgirlnextdoor) Trig…" at bounding box center [214, 123] width 300 height 234
click at [344, 226] on button "Create" at bounding box center [346, 229] width 23 height 10
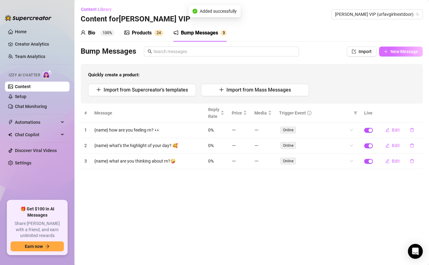
click at [400, 52] on span "New Message" at bounding box center [405, 51] width 28 height 5
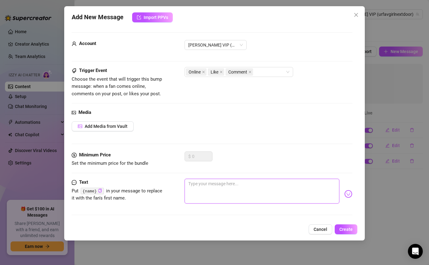
click at [298, 195] on textarea at bounding box center [262, 191] width 155 height 25
click at [228, 192] on textarea at bounding box center [262, 191] width 155 height 25
paste textarea "{name} what’s your trouble level tonight? 😈"
type textarea "{name} what’s your trouble level tonight? 😈"
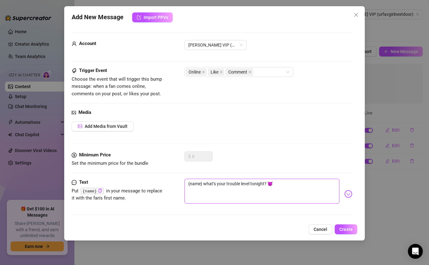
click at [234, 183] on textarea "{name} what’s your trouble level tonight? 😈" at bounding box center [262, 191] width 155 height 25
drag, startPoint x: 263, startPoint y: 183, endPoint x: 212, endPoint y: 184, distance: 51.8
click at [212, 184] on textarea "{name} what’s your trouble level tonight? 😈" at bounding box center [262, 191] width 155 height 25
type textarea "{name} wha? 😈"
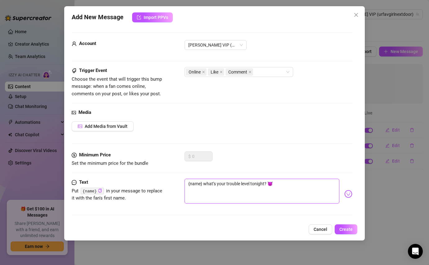
type textarea "{name} wha? 😈"
type textarea "{name} what? 😈"
type textarea "{name} what ? 😈"
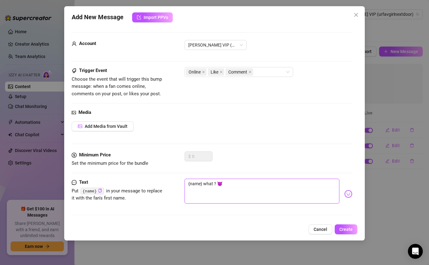
type textarea "{name} what e? 😈"
type textarea "{name} what ? 😈"
type textarea "{name} what l? 😈"
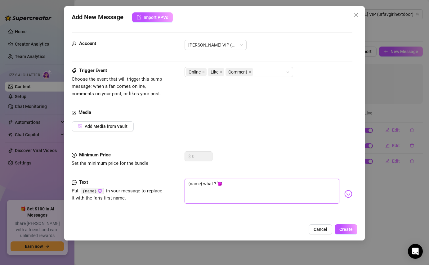
type textarea "{name} what l? 😈"
type textarea "{name} what le? 😈"
type textarea "{name} what [PERSON_NAME]? 😈"
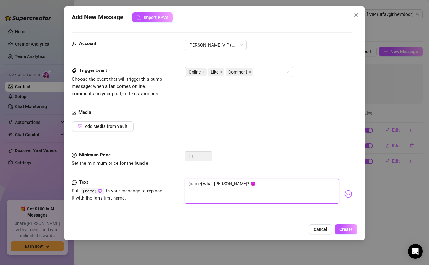
type textarea "{name} what leve? 😈"
type textarea "{name} what level? 😈"
type textarea "{name} what level ? 😈"
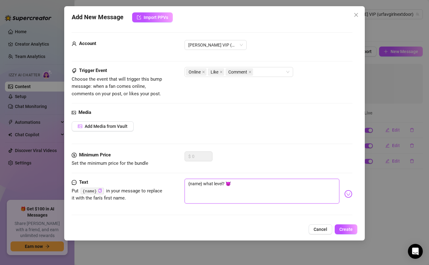
type textarea "{name} what level ? 😈"
type textarea "{name} what level o? 😈"
type textarea "{name} what level of? 😈"
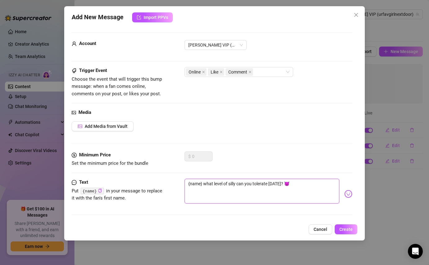
click at [297, 191] on textarea "{name} what level of silly can you tolerate [DATE]? 😈" at bounding box center [262, 191] width 155 height 25
click at [290, 183] on textarea "{name} what level of silly can you tolerate [DATE]?" at bounding box center [262, 191] width 155 height 25
paste textarea "🤪"
click at [348, 228] on span "Create" at bounding box center [346, 229] width 13 height 5
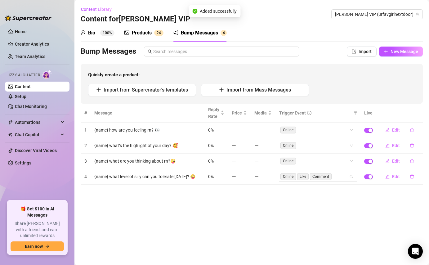
click at [347, 178] on div "Online Like Comment" at bounding box center [315, 176] width 69 height 9
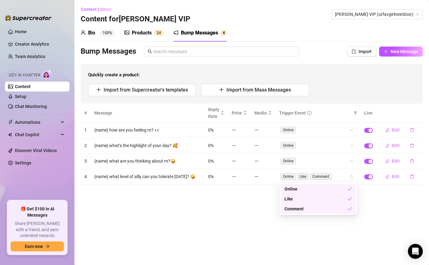
click at [324, 199] on div "Like" at bounding box center [316, 199] width 63 height 7
click at [323, 210] on div "Comment" at bounding box center [316, 208] width 63 height 7
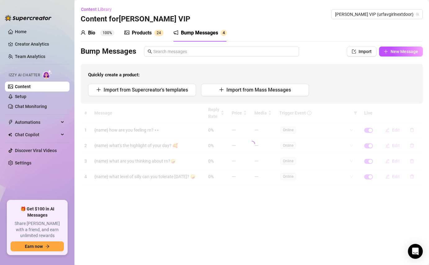
click at [383, 200] on main "Content Library Content for [PERSON_NAME] VIP [PERSON_NAME] VIP (urfavgirlnextd…" at bounding box center [251, 132] width 355 height 265
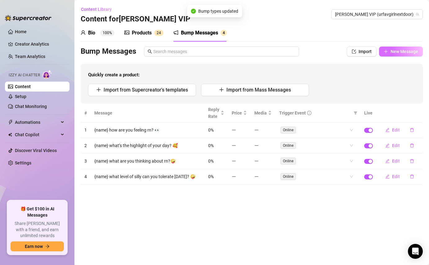
click at [386, 52] on icon "plus" at bounding box center [386, 51] width 4 height 4
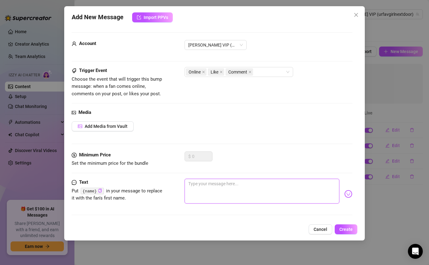
click at [247, 197] on textarea at bounding box center [262, 191] width 155 height 25
click at [223, 72] on icon "close" at bounding box center [221, 71] width 3 height 3
click at [233, 71] on icon "close" at bounding box center [232, 71] width 3 height 3
click at [242, 190] on textarea at bounding box center [262, 191] width 155 height 25
paste textarea "{name} how’s it going, honestly?"
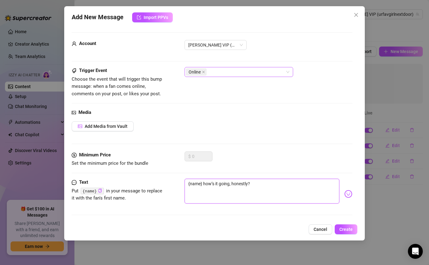
click at [247, 183] on textarea "{name} how’s it going, honestly?" at bounding box center [262, 191] width 155 height 25
click at [277, 187] on textarea "{name} how’s it going, in all honesty?" at bounding box center [262, 191] width 155 height 25
click at [270, 185] on textarea "{name} how’s it going, in all honesty?" at bounding box center [262, 191] width 155 height 25
paste textarea "🥰"
click at [347, 228] on span "Create" at bounding box center [346, 229] width 13 height 5
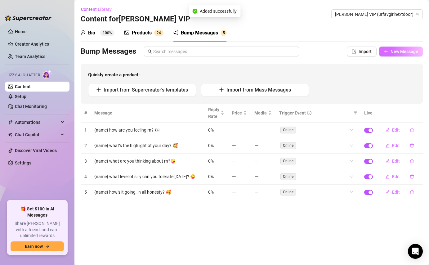
click at [395, 54] on span "New Message" at bounding box center [405, 51] width 28 height 5
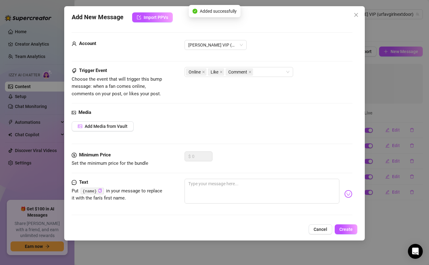
click at [262, 206] on div at bounding box center [269, 194] width 168 height 30
click at [262, 190] on textarea at bounding box center [262, 191] width 155 height 25
click at [203, 189] on textarea at bounding box center [262, 191] width 155 height 25
click at [267, 202] on textarea "{name}.....are you here? 👀" at bounding box center [262, 191] width 155 height 25
click at [221, 71] on icon "close" at bounding box center [221, 72] width 2 height 2
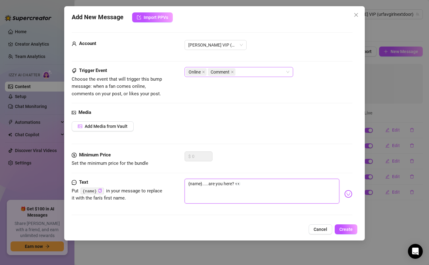
click at [235, 72] on span "Comment" at bounding box center [222, 71] width 28 height 7
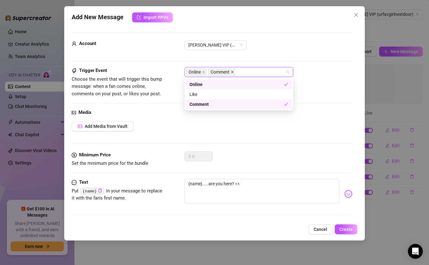
click at [233, 72] on icon "close" at bounding box center [232, 71] width 3 height 3
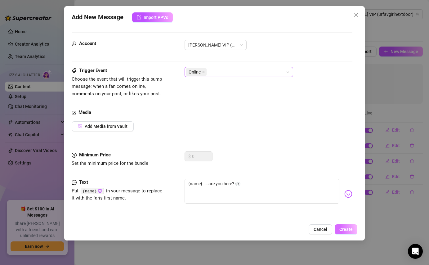
click at [355, 227] on button "Create" at bounding box center [346, 229] width 23 height 10
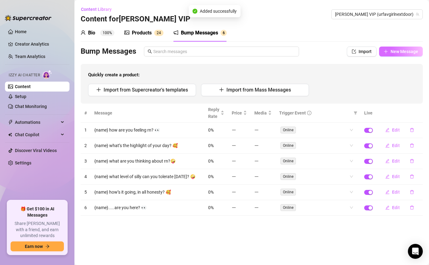
click at [394, 51] on span "New Message" at bounding box center [405, 51] width 28 height 5
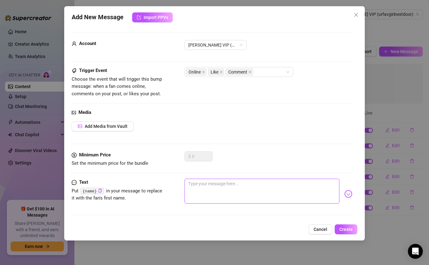
click at [270, 185] on textarea at bounding box center [262, 191] width 155 height 25
click at [221, 200] on textarea at bounding box center [262, 191] width 155 height 25
paste textarea "{name} what’s your next move rn?"
drag, startPoint x: 236, startPoint y: 182, endPoint x: 251, endPoint y: 181, distance: 15.3
click at [251, 181] on textarea "{name} what’s your next move rn?" at bounding box center [262, 191] width 155 height 25
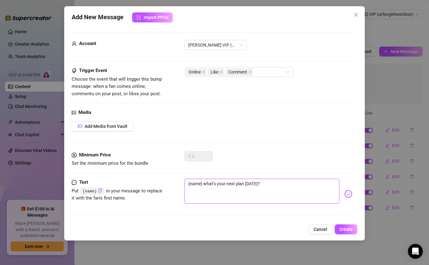
click at [268, 187] on textarea "{name} what’s your next plan [DATE]?" at bounding box center [262, 191] width 155 height 25
click at [344, 235] on div "Add New Message Import PPVs Account [PERSON_NAME] VIP (@urfavgirlnextdoor) Trig…" at bounding box center [214, 123] width 300 height 234
click at [344, 229] on span "Create" at bounding box center [346, 229] width 13 height 5
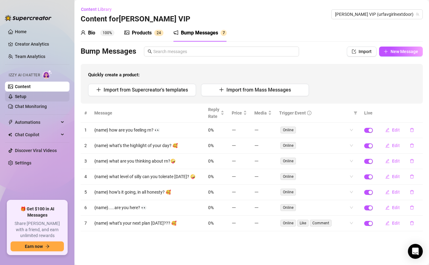
click at [26, 99] on link "Setup" at bounding box center [20, 96] width 11 height 5
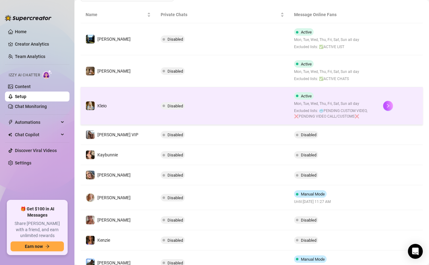
scroll to position [122, 0]
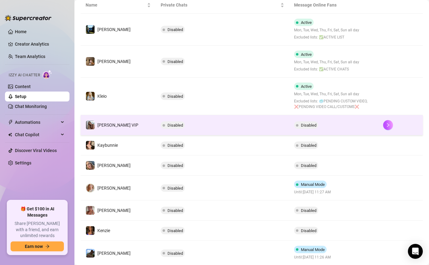
click at [275, 128] on td "Disabled" at bounding box center [223, 125] width 134 height 20
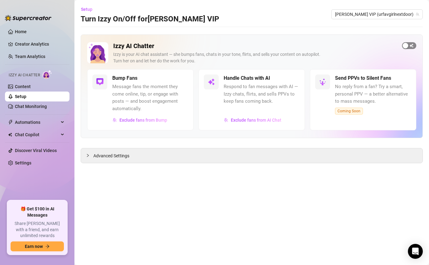
click at [407, 46] on div "button" at bounding box center [406, 46] width 6 height 6
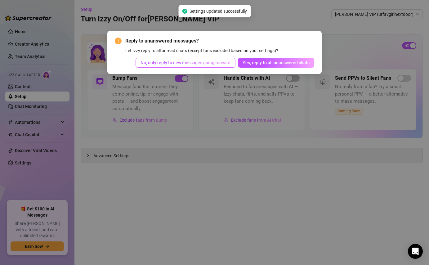
click at [194, 61] on span "No, only reply to new messages going forward" at bounding box center [186, 62] width 90 height 5
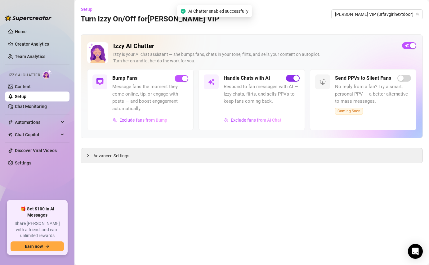
click at [292, 79] on span "button" at bounding box center [293, 78] width 14 height 7
click at [115, 155] on span "Advanced Settings" at bounding box center [111, 155] width 36 height 7
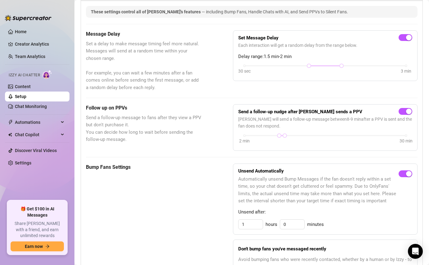
scroll to position [166, 0]
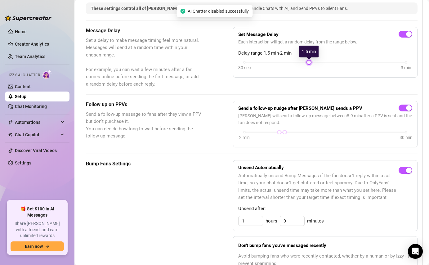
drag, startPoint x: 340, startPoint y: 63, endPoint x: 321, endPoint y: 65, distance: 18.7
click at [321, 65] on div "30 sec 3 min" at bounding box center [325, 67] width 174 height 12
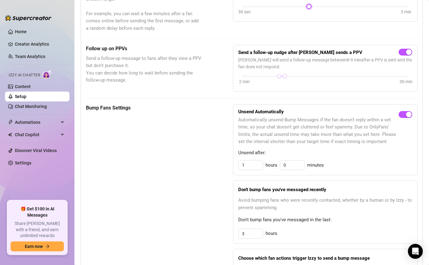
scroll to position [227, 0]
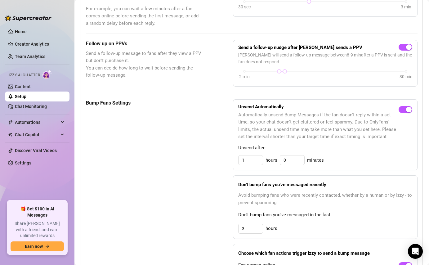
drag, startPoint x: 250, startPoint y: 155, endPoint x: 231, endPoint y: 157, distance: 18.4
click at [231, 157] on div "Bump Fans Settings Unsend Automatically Automatically unsend Bump Messages if t…" at bounding box center [252, 198] width 332 height 199
click at [253, 162] on input "1" at bounding box center [251, 159] width 24 height 9
click at [356, 158] on div "2 hours 0 minutes" at bounding box center [325, 160] width 174 height 10
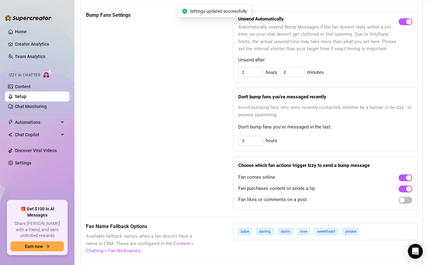
scroll to position [336, 0]
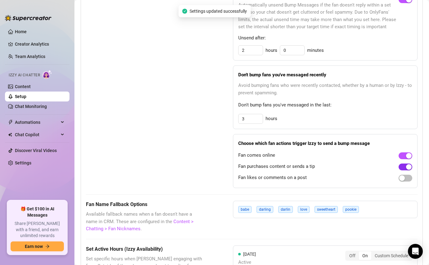
click at [403, 168] on span "button" at bounding box center [406, 167] width 14 height 7
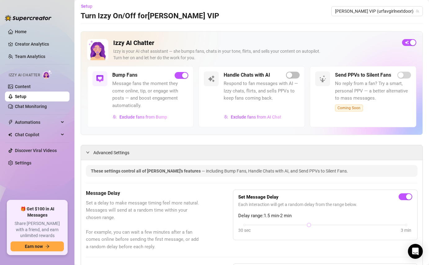
scroll to position [0, 0]
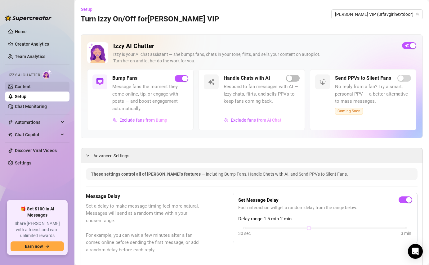
click at [30, 88] on link "Content" at bounding box center [23, 86] width 16 height 5
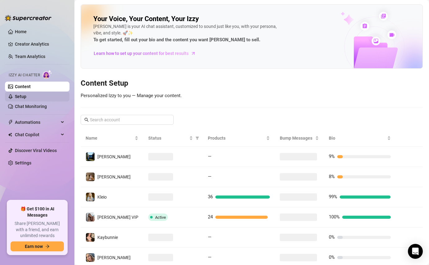
click at [26, 95] on link "Setup" at bounding box center [20, 96] width 11 height 5
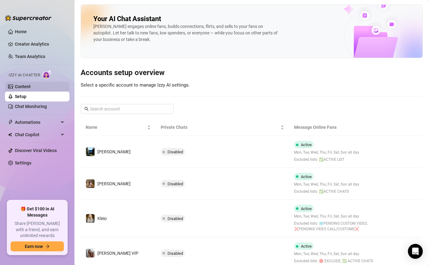
click at [31, 87] on link "Content" at bounding box center [23, 86] width 16 height 5
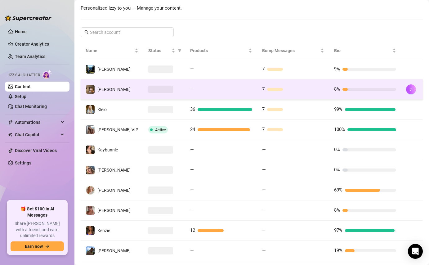
scroll to position [88, 0]
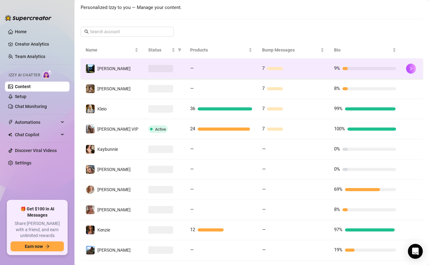
click at [182, 67] on td at bounding box center [164, 69] width 42 height 20
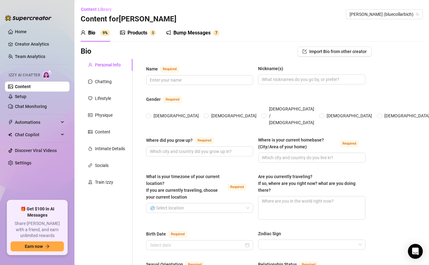
click at [182, 38] on div "Bump Messages 7" at bounding box center [192, 32] width 53 height 17
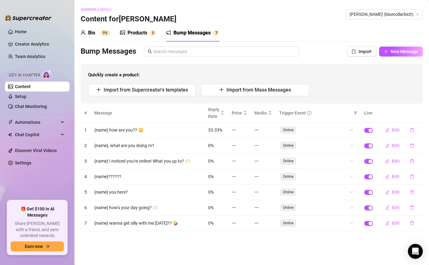
click at [94, 10] on span "Content Library" at bounding box center [96, 9] width 31 height 5
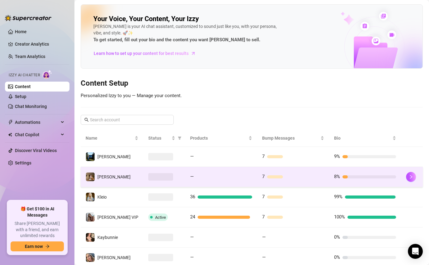
click at [126, 179] on td "[PERSON_NAME]" at bounding box center [112, 177] width 63 height 20
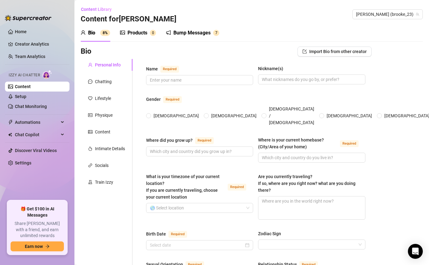
click at [188, 30] on div "Bump Messages" at bounding box center [191, 32] width 37 height 7
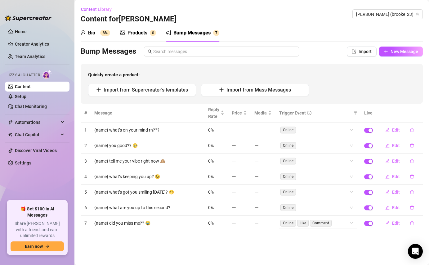
click at [351, 223] on div "Online Like Comment" at bounding box center [318, 223] width 78 height 10
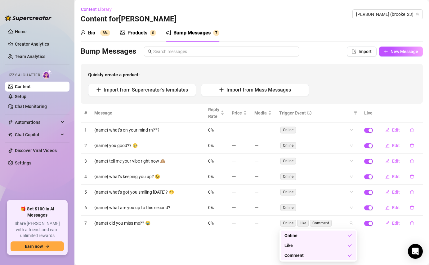
click at [300, 246] on div "Like" at bounding box center [316, 245] width 63 height 7
click at [301, 257] on div "Comment" at bounding box center [316, 255] width 63 height 7
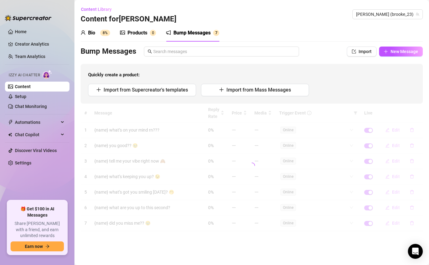
click at [236, 252] on main "Content Library Content for [PERSON_NAME] (brooke_23) Bio 8% Products 0 Bump Me…" at bounding box center [251, 132] width 355 height 265
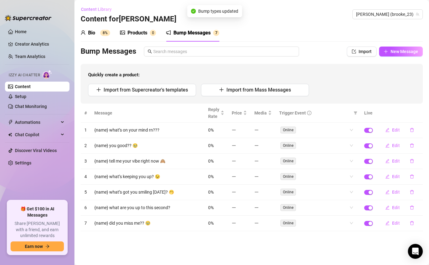
click at [93, 7] on span "Content Library" at bounding box center [96, 9] width 31 height 5
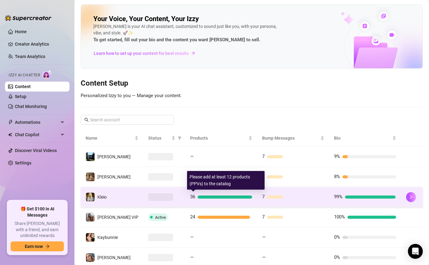
click at [236, 199] on div "36" at bounding box center [221, 196] width 62 height 7
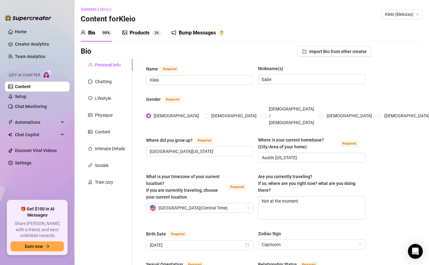
click at [204, 34] on div "Bump Messages" at bounding box center [197, 32] width 37 height 7
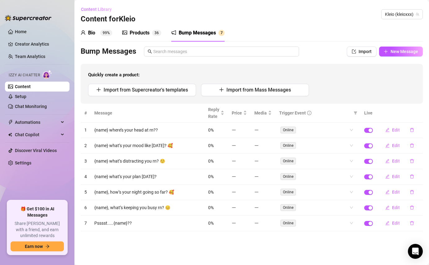
click at [98, 10] on span "Content Library" at bounding box center [96, 9] width 31 height 5
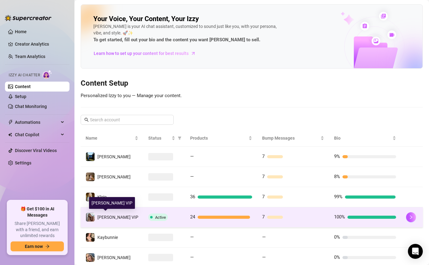
click at [113, 220] on div "[PERSON_NAME] VIP" at bounding box center [117, 217] width 41 height 7
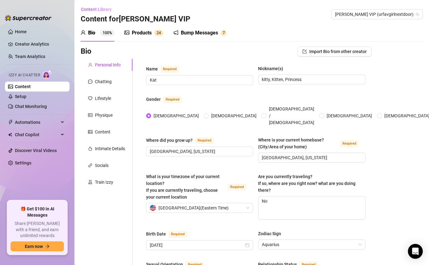
click at [185, 32] on div "Bump Messages" at bounding box center [199, 32] width 37 height 7
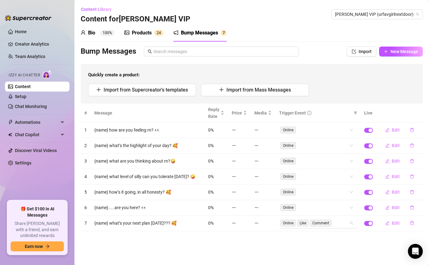
click at [339, 222] on div "Online Like Comment" at bounding box center [315, 223] width 69 height 9
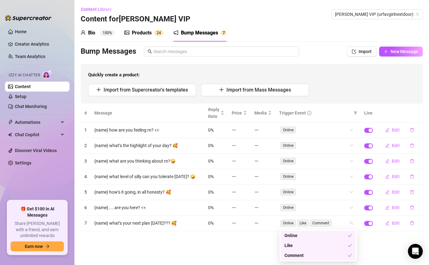
click at [313, 244] on div "Like" at bounding box center [316, 245] width 63 height 7
click at [313, 259] on div "Comment" at bounding box center [318, 255] width 75 height 10
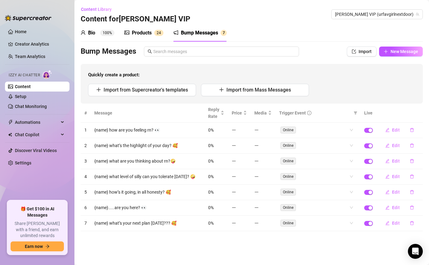
click at [258, 245] on main "Content Library Content for [PERSON_NAME] VIP [PERSON_NAME] VIP (urfavgirlnextd…" at bounding box center [251, 132] width 355 height 265
click at [26, 99] on link "Setup" at bounding box center [20, 96] width 11 height 5
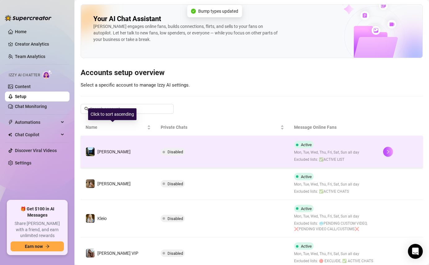
click at [156, 146] on td "Disabled" at bounding box center [223, 152] width 134 height 32
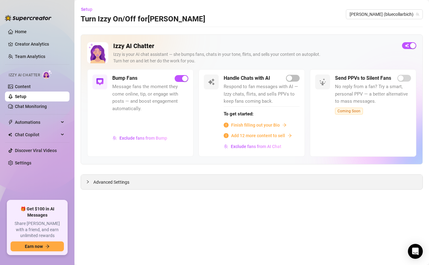
click at [128, 180] on span "Advanced Settings" at bounding box center [111, 182] width 36 height 7
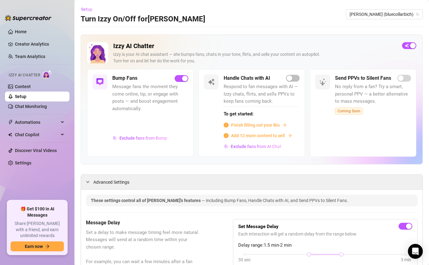
click at [87, 9] on span "Setup" at bounding box center [86, 9] width 11 height 5
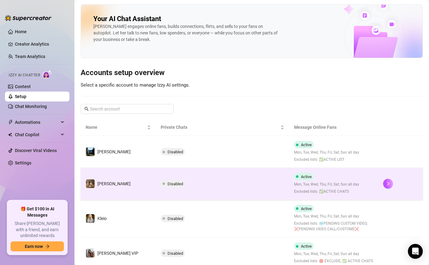
click at [124, 191] on td "[PERSON_NAME]" at bounding box center [118, 184] width 75 height 32
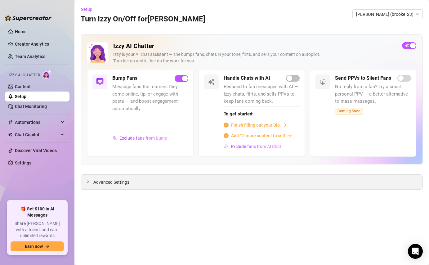
click at [120, 182] on span "Advanced Settings" at bounding box center [111, 182] width 36 height 7
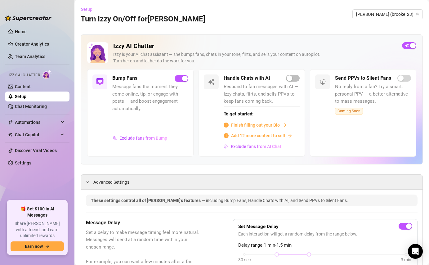
click at [90, 10] on span "Setup" at bounding box center [86, 9] width 11 height 5
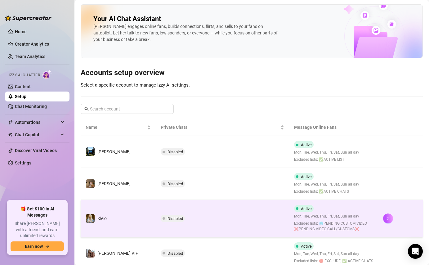
click at [133, 211] on td "Kleio" at bounding box center [118, 219] width 75 height 38
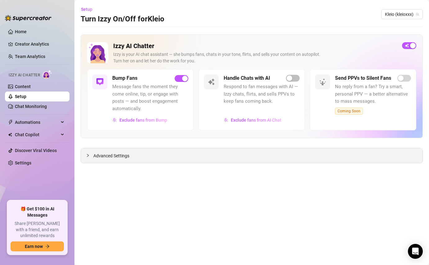
click at [121, 159] on span "Advanced Settings" at bounding box center [111, 155] width 36 height 7
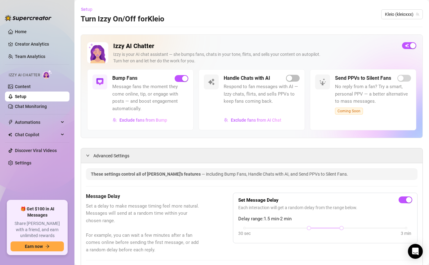
click at [83, 11] on span "Setup" at bounding box center [86, 9] width 11 height 5
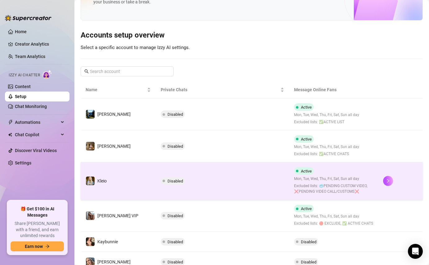
scroll to position [52, 0]
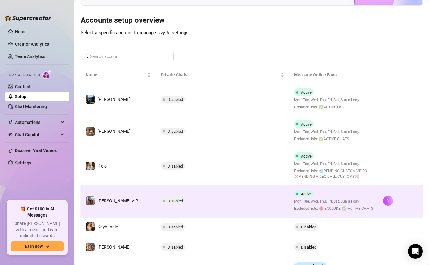
click at [131, 205] on td "[PERSON_NAME] VIP" at bounding box center [118, 201] width 75 height 32
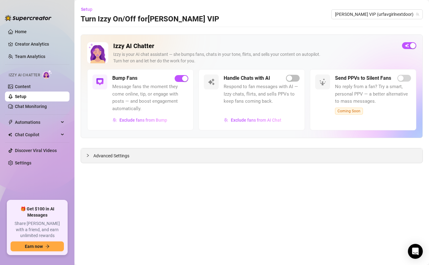
click at [126, 150] on div "Advanced Settings" at bounding box center [252, 155] width 342 height 15
click at [125, 155] on span "Advanced Settings" at bounding box center [111, 155] width 36 height 7
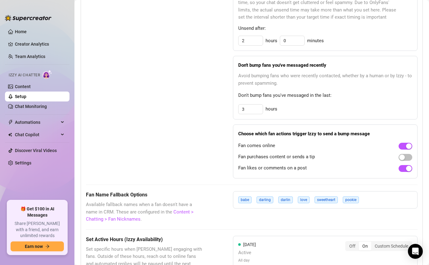
scroll to position [362, 0]
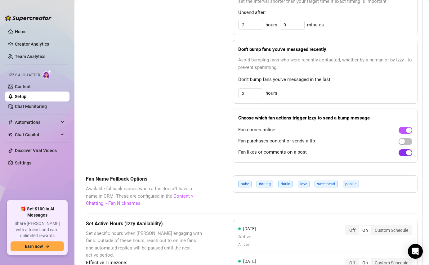
click at [406, 153] on button "button" at bounding box center [406, 152] width 14 height 7
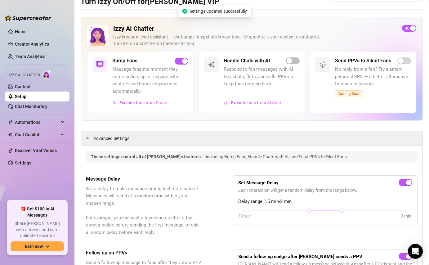
scroll to position [0, 0]
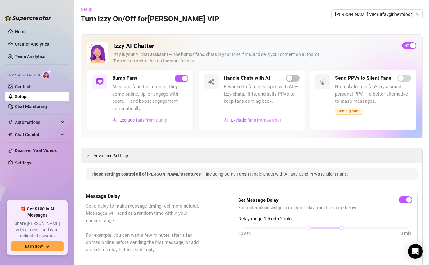
click at [85, 8] on span "Setup" at bounding box center [86, 9] width 11 height 5
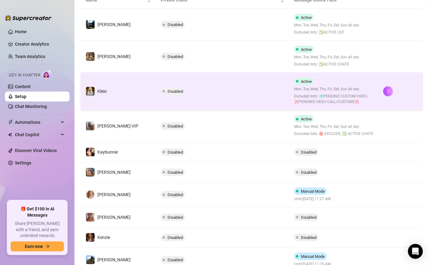
scroll to position [146, 0]
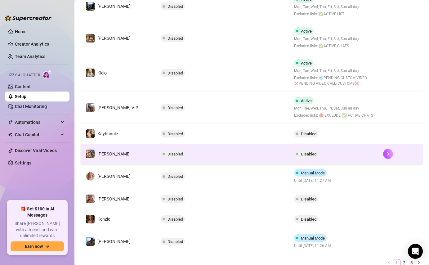
click at [238, 151] on td "Disabled" at bounding box center [223, 154] width 134 height 20
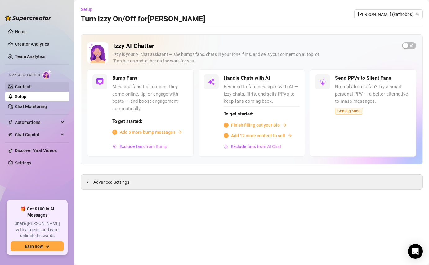
click at [21, 85] on link "Content" at bounding box center [23, 86] width 16 height 5
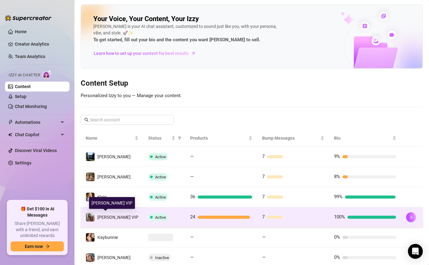
click at [121, 218] on span "[PERSON_NAME] VIP" at bounding box center [117, 217] width 41 height 5
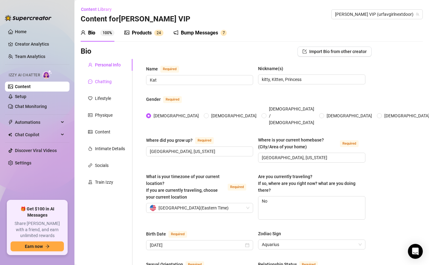
click at [110, 80] on div "Chatting" at bounding box center [103, 81] width 17 height 7
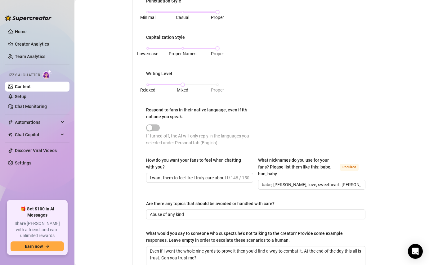
scroll to position [301, 0]
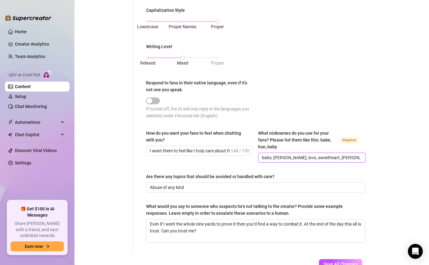
drag, startPoint x: 349, startPoint y: 156, endPoint x: 281, endPoint y: 163, distance: 68.9
click at [281, 163] on div "How do you want your fans to feel when chatting with you? I want them to feel l…" at bounding box center [255, 149] width 219 height 38
click at [281, 153] on span "babe, [PERSON_NAME], love, sweetheart, [PERSON_NAME]" at bounding box center [311, 158] width 107 height 10
click at [262, 157] on span "babe, [PERSON_NAME], love, sweetheart, [PERSON_NAME]" at bounding box center [311, 158] width 107 height 10
drag, startPoint x: 353, startPoint y: 156, endPoint x: 261, endPoint y: 159, distance: 91.6
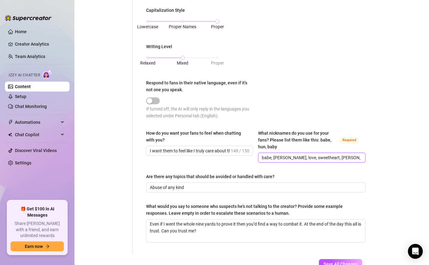
click at [261, 159] on span "babe, [PERSON_NAME], love, sweetheart, [PERSON_NAME]" at bounding box center [311, 158] width 107 height 10
click at [278, 98] on div "Punctuation Style Minimal Casual Proper Capitalization Style Lowercase Proper N…" at bounding box center [255, 48] width 219 height 154
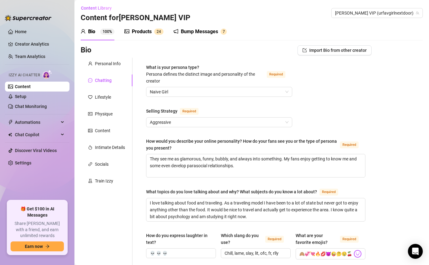
scroll to position [0, 0]
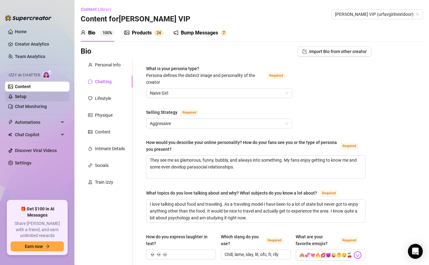
click at [26, 98] on link "Setup" at bounding box center [20, 96] width 11 height 5
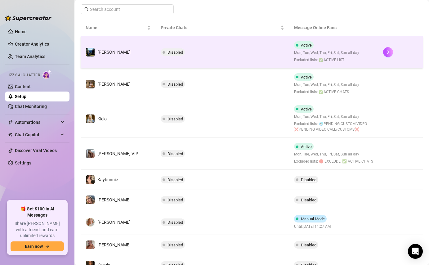
scroll to position [63, 0]
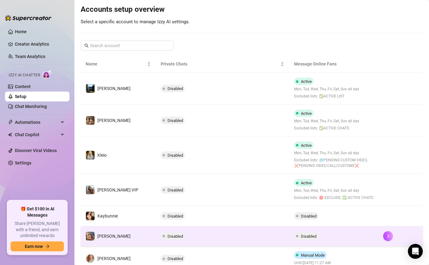
click at [183, 238] on td "Disabled" at bounding box center [223, 236] width 134 height 20
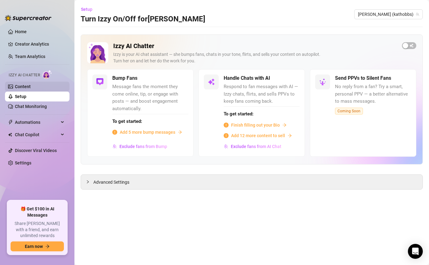
click at [28, 85] on link "Content" at bounding box center [23, 86] width 16 height 5
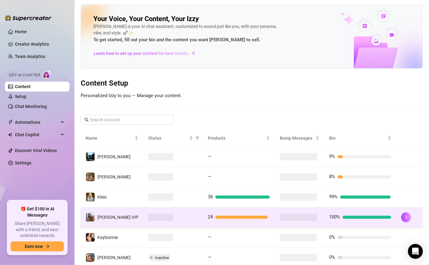
click at [148, 215] on span at bounding box center [160, 217] width 25 height 7
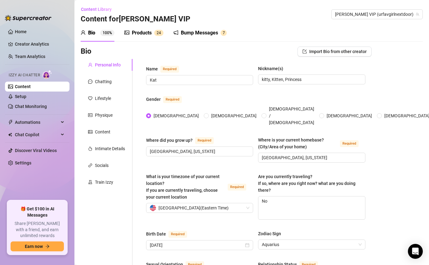
click at [101, 80] on div "Chatting" at bounding box center [103, 81] width 17 height 7
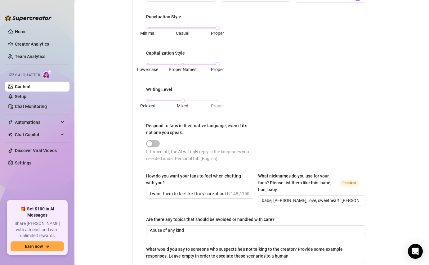
scroll to position [259, 0]
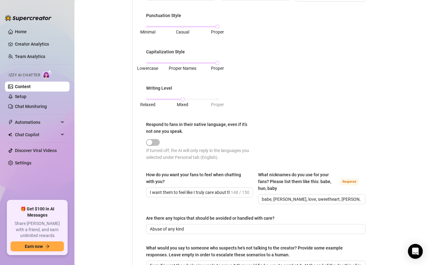
drag, startPoint x: 350, startPoint y: 195, endPoint x: 301, endPoint y: 193, distance: 49.7
click at [301, 193] on div "What nicknames do you use for your fans? Please list them like this: babe, hun,…" at bounding box center [311, 187] width 107 height 33
copy span
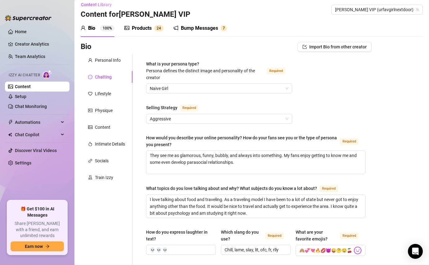
scroll to position [6, 0]
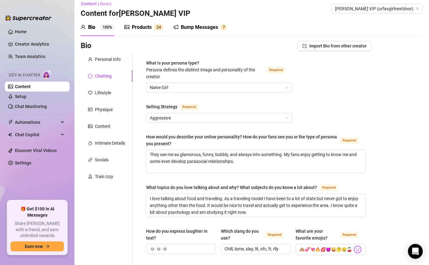
click at [94, 9] on h3 "Content for [PERSON_NAME] VIP" at bounding box center [136, 14] width 110 height 10
click at [95, 5] on span "Content Library" at bounding box center [96, 3] width 31 height 5
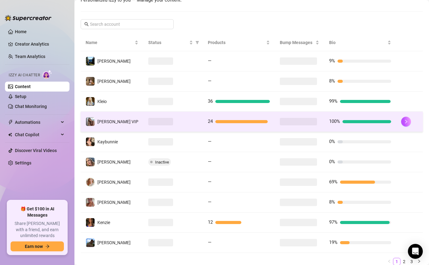
scroll to position [99, 0]
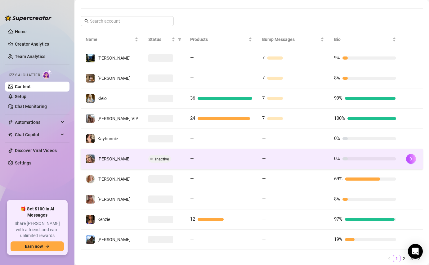
click at [185, 160] on td "—" at bounding box center [221, 159] width 72 height 20
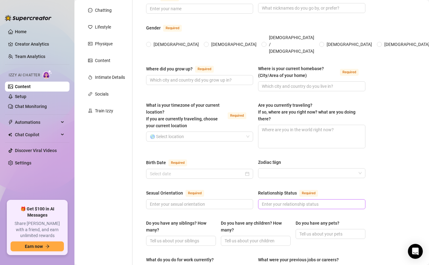
scroll to position [26, 0]
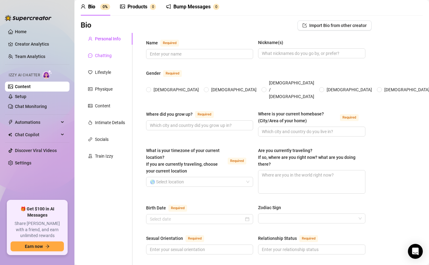
click at [110, 56] on div "Chatting" at bounding box center [103, 55] width 17 height 7
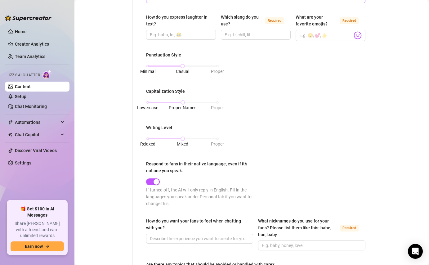
scroll to position [227, 0]
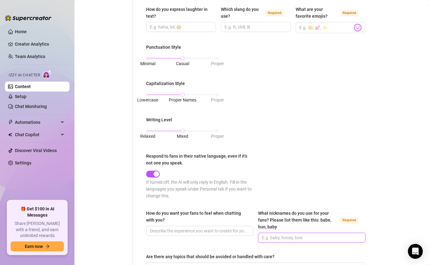
click at [276, 238] on input "What nicknames do you use for your fans? Please list them like this: babe, hun,…" at bounding box center [311, 237] width 98 height 7
paste input "babe, [PERSON_NAME], love, sweetheart, [PERSON_NAME]"
click at [391, 186] on div "Bio Import Bio from other creator Personal Info Chatting Lifestyle Physique Con…" at bounding box center [252, 89] width 342 height 541
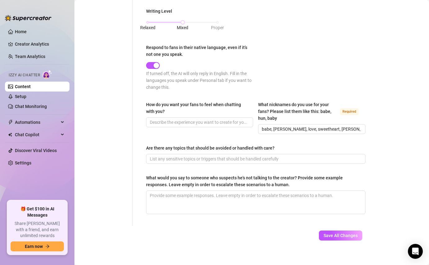
scroll to position [340, 0]
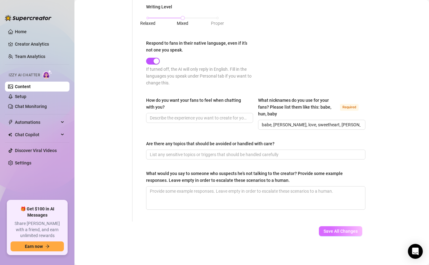
click at [342, 231] on span "Save All Changes" at bounding box center [341, 231] width 34 height 5
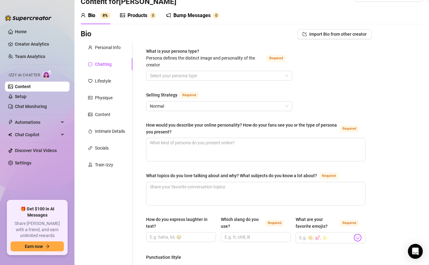
scroll to position [0, 0]
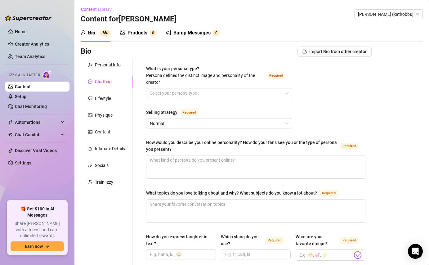
click at [193, 29] on div "Bump Messages" at bounding box center [191, 32] width 37 height 7
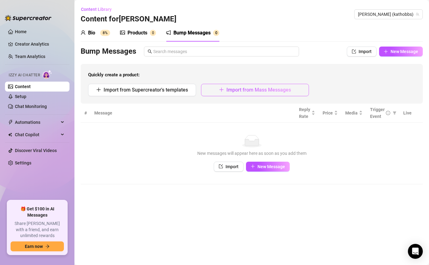
click at [269, 93] on button "Import from Mass Messages" at bounding box center [255, 90] width 108 height 12
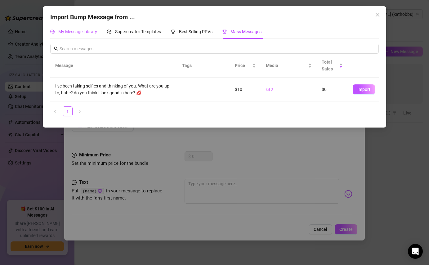
click at [92, 31] on span "My Message Library" at bounding box center [77, 31] width 39 height 5
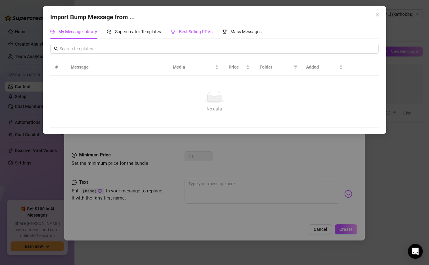
click at [197, 31] on span "Best Selling PPVs" at bounding box center [196, 31] width 34 height 5
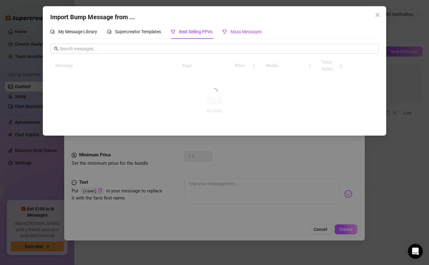
click at [245, 32] on span "Mass Messages" at bounding box center [246, 31] width 31 height 5
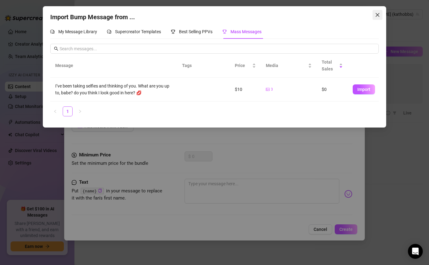
click at [379, 12] on icon "close" at bounding box center [377, 14] width 5 height 5
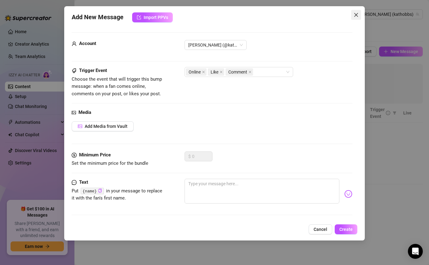
click at [356, 13] on icon "close" at bounding box center [356, 14] width 5 height 5
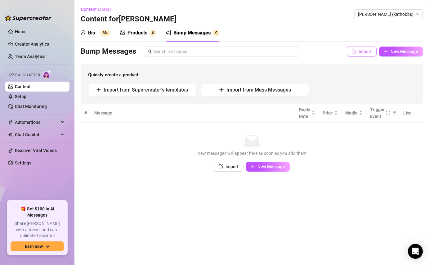
click at [353, 52] on icon "import" at bounding box center [354, 51] width 4 height 4
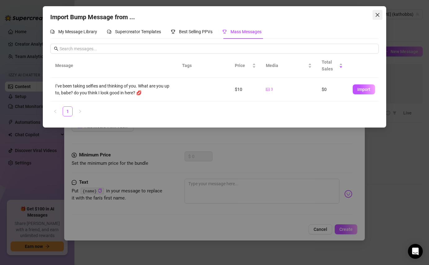
click at [376, 13] on icon "close" at bounding box center [377, 14] width 5 height 5
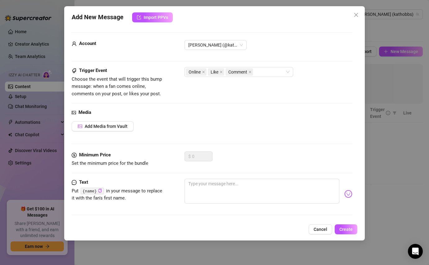
click at [322, 223] on div "Add New Message Import PPVs Account [PERSON_NAME] (@kathobbs) Trigger Event Cho…" at bounding box center [214, 123] width 300 height 234
click at [322, 231] on span "Cancel" at bounding box center [321, 229] width 14 height 5
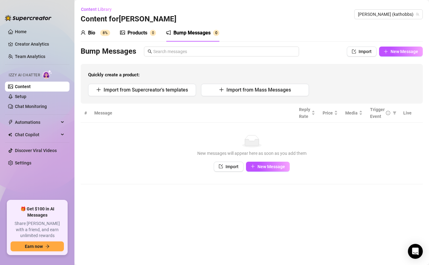
click at [231, 173] on td "No data New messages will appear here as soon as you add them Import New Message" at bounding box center [252, 154] width 342 height 62
click at [228, 168] on span "Import" at bounding box center [232, 166] width 13 height 5
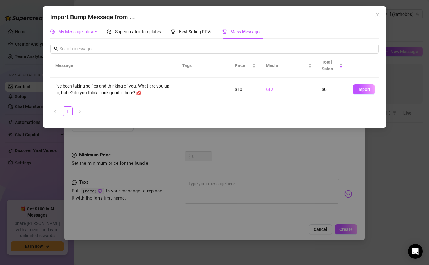
click at [74, 33] on span "My Message Library" at bounding box center [77, 31] width 39 height 5
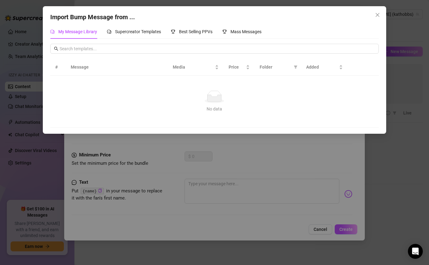
click at [81, 69] on th "Message" at bounding box center [117, 67] width 102 height 17
click at [83, 50] on input "text" at bounding box center [217, 48] width 315 height 7
click at [378, 13] on icon "close" at bounding box center [377, 14] width 5 height 5
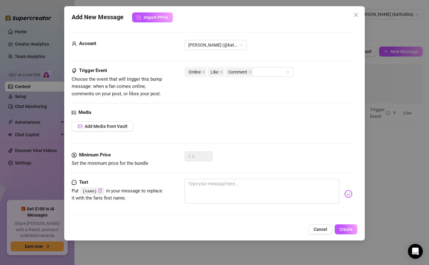
click at [361, 13] on div "Add New Message Import PPVs Account [PERSON_NAME] (@kathobbs) Trigger Event Cho…" at bounding box center [214, 123] width 300 height 234
click at [360, 13] on span "Close" at bounding box center [356, 14] width 10 height 5
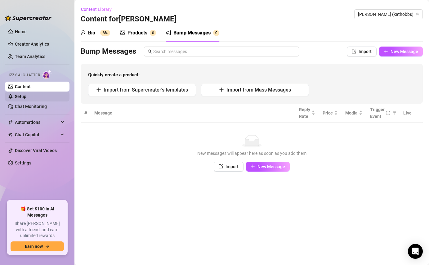
click at [26, 98] on link "Setup" at bounding box center [20, 96] width 11 height 5
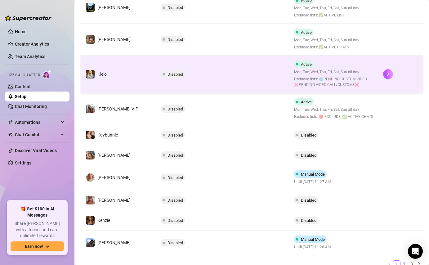
scroll to position [149, 0]
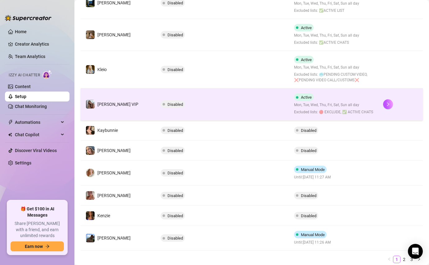
click at [211, 109] on td "Disabled" at bounding box center [223, 104] width 134 height 32
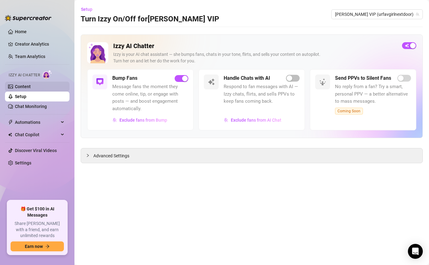
click at [29, 84] on link "Content" at bounding box center [23, 86] width 16 height 5
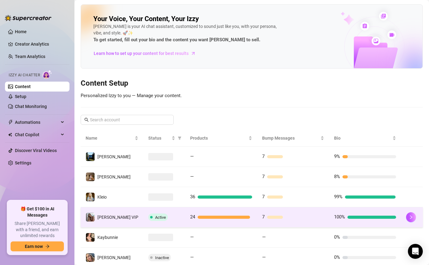
click at [171, 218] on div "Active" at bounding box center [164, 217] width 32 height 7
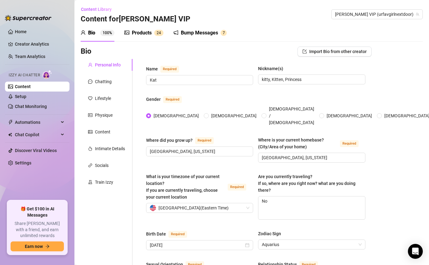
click at [202, 35] on div "Bump Messages" at bounding box center [199, 32] width 37 height 7
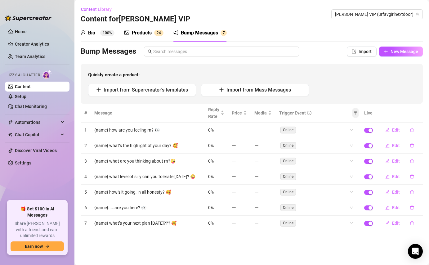
click at [357, 113] on icon "filter" at bounding box center [356, 113] width 4 height 4
click at [330, 124] on input "checkbox" at bounding box center [329, 125] width 5 height 5
click at [353, 157] on span "OK" at bounding box center [352, 157] width 6 height 5
click at [355, 111] on icon "filter" at bounding box center [356, 113] width 4 height 4
click at [336, 91] on div "Import from Supercreator's templates Import from Mass Messages" at bounding box center [251, 90] width 327 height 12
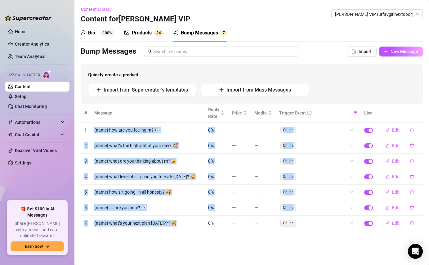
drag, startPoint x: 174, startPoint y: 223, endPoint x: 87, endPoint y: 128, distance: 128.9
click at [87, 128] on tbody "1 {name} how are you feeling rn? 👀 0% Online Edit 2 {name} what’s the highlight…" at bounding box center [252, 177] width 342 height 109
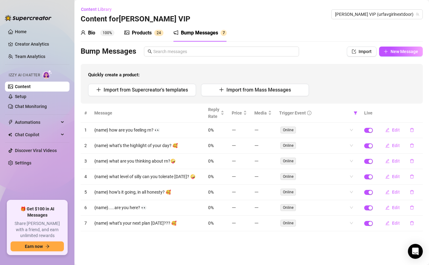
click at [135, 119] on th "Message" at bounding box center [148, 113] width 114 height 19
drag, startPoint x: 160, startPoint y: 131, endPoint x: 104, endPoint y: 133, distance: 55.6
click at [104, 133] on td "{name} how are you feeling rn? 👀" at bounding box center [148, 131] width 114 height 16
click at [116, 139] on td "{name} what’s the highlight of your day? 🥰" at bounding box center [148, 146] width 114 height 16
click at [157, 130] on td "{name} how are you feeling rn? 👀" at bounding box center [148, 131] width 114 height 16
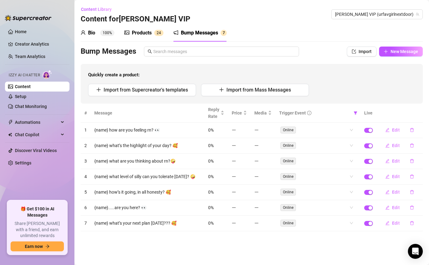
click at [157, 130] on td "{name} how are you feeling rn? 👀" at bounding box center [148, 131] width 114 height 16
drag, startPoint x: 161, startPoint y: 130, endPoint x: 87, endPoint y: 133, distance: 73.9
click at [87, 133] on tr "1 {name} how are you feeling rn? 👀 0% Online Edit" at bounding box center [252, 131] width 342 height 16
copy tr "{name} how are you feeling rn? 👀"
copy td "{name} what’s the highlight of your day? 🥰"
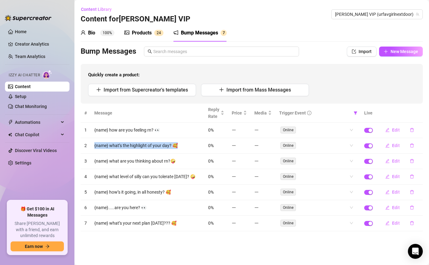
drag, startPoint x: 180, startPoint y: 148, endPoint x: 92, endPoint y: 148, distance: 87.8
click at [92, 148] on td "{name} what’s the highlight of your day? 🥰" at bounding box center [148, 146] width 114 height 16
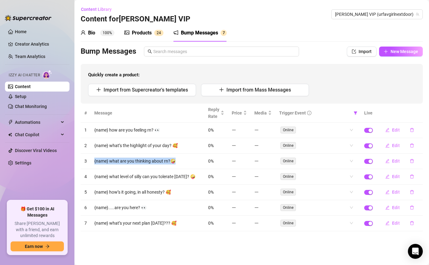
copy tr "{name} what are you thinking about rn?🤪"
drag, startPoint x: 177, startPoint y: 166, endPoint x: 90, endPoint y: 163, distance: 87.3
click at [90, 163] on tr "3 {name} what are you thinking about rn?🤪 0% Online Edit" at bounding box center [252, 162] width 342 height 16
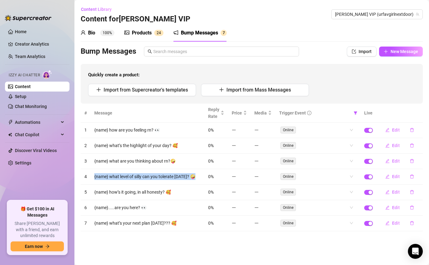
copy td "{name} what level of silly can you tolerate [DATE]? 🤪"
drag, startPoint x: 192, startPoint y: 178, endPoint x: 93, endPoint y: 177, distance: 98.7
click at [93, 177] on td "{name} what level of silly can you tolerate [DATE]? 🤪" at bounding box center [148, 177] width 114 height 16
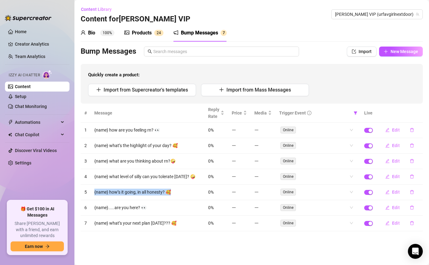
copy td "{name} how’s it going, in all honesty? 🥰"
drag, startPoint x: 171, startPoint y: 189, endPoint x: 93, endPoint y: 192, distance: 78.0
click at [93, 192] on td "{name} how’s it going, in all honesty? 🥰" at bounding box center [148, 193] width 114 height 16
copy td "{name}.....are you here? 👀"
drag, startPoint x: 149, startPoint y: 209, endPoint x: 97, endPoint y: 203, distance: 52.8
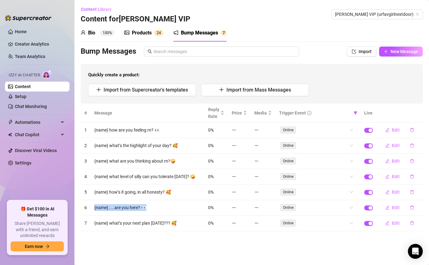
click at [96, 203] on td "{name}.....are you here? 👀" at bounding box center [148, 208] width 114 height 16
copy td "{name} what’s your next plan [DATE]??? 🥰"
drag, startPoint x: 176, startPoint y: 222, endPoint x: 93, endPoint y: 223, distance: 82.9
click at [93, 223] on td "{name} what’s your next plan [DATE]??? 🥰" at bounding box center [148, 224] width 114 height 16
